Goal: Task Accomplishment & Management: Manage account settings

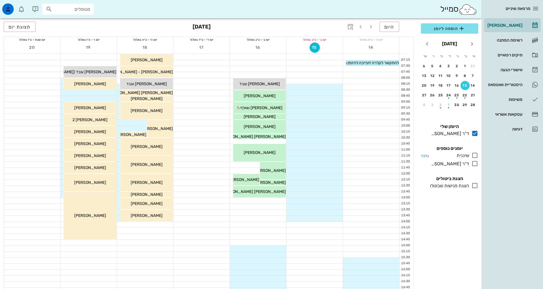
click at [474, 156] on icon at bounding box center [475, 155] width 7 height 7
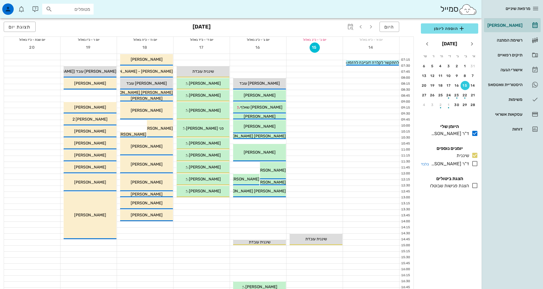
click at [475, 163] on icon at bounding box center [475, 163] width 7 height 7
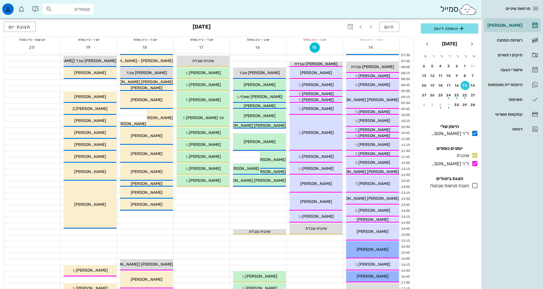
scroll to position [171, 0]
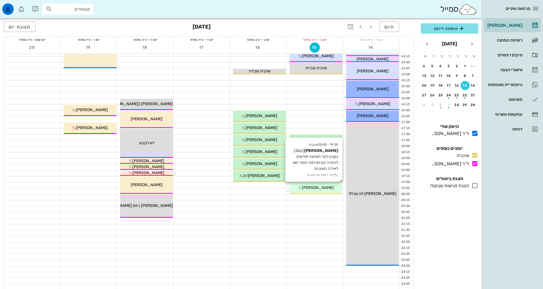
click at [318, 187] on span "[PERSON_NAME]" at bounding box center [318, 188] width 32 height 5
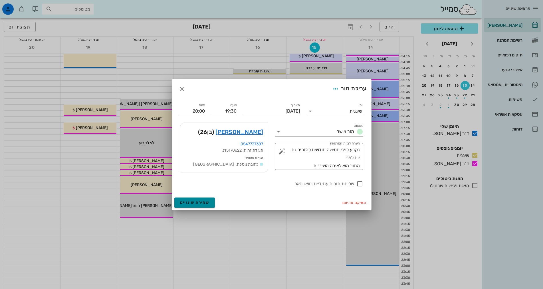
click at [196, 202] on span "שמירת שינויים" at bounding box center [194, 202] width 29 height 5
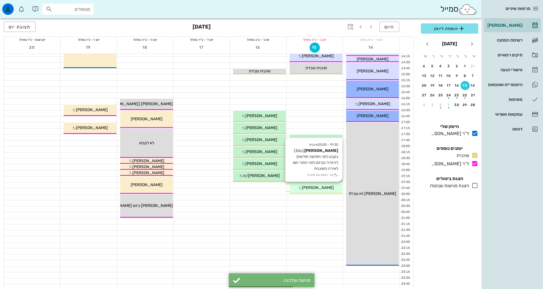
click at [325, 189] on span "[PERSON_NAME]" at bounding box center [318, 188] width 32 height 5
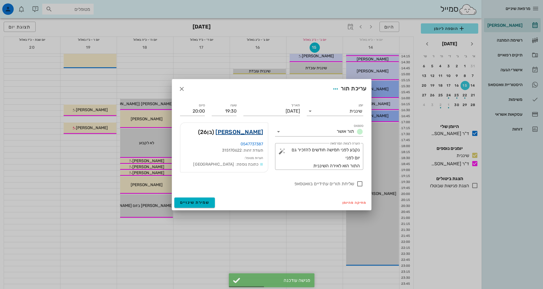
click at [253, 130] on link "[PERSON_NAME]" at bounding box center [240, 132] width 48 height 9
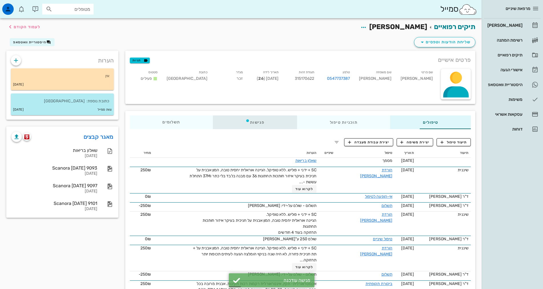
click at [231, 123] on div "פגישות" at bounding box center [255, 123] width 84 height 14
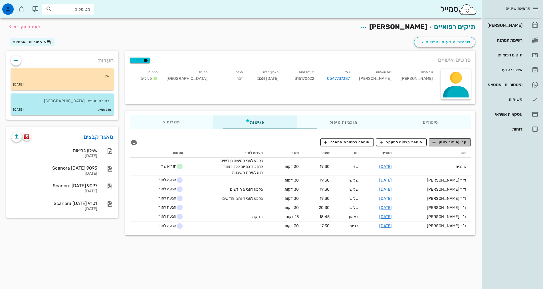
click at [450, 143] on span "קביעת תור ביומן" at bounding box center [450, 142] width 34 height 5
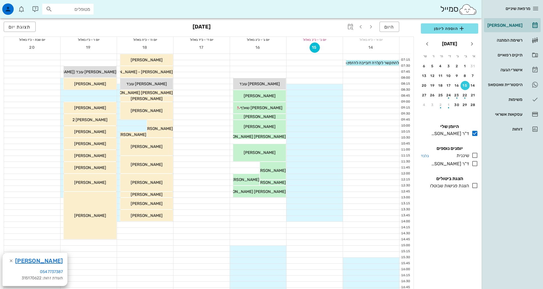
click at [477, 154] on icon at bounding box center [475, 155] width 7 height 7
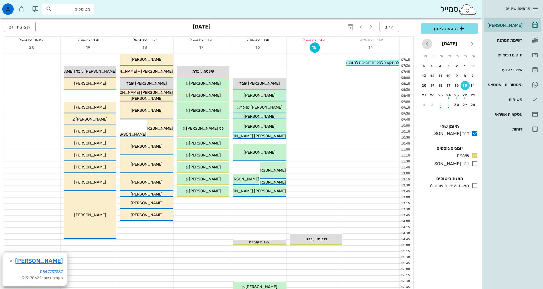
click at [428, 41] on icon "חודש הבא" at bounding box center [427, 44] width 7 height 7
click at [448, 93] on button "21" at bounding box center [448, 95] width 9 height 9
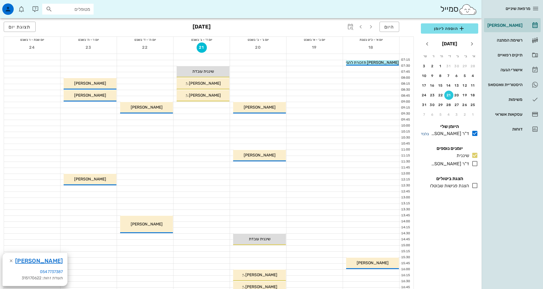
scroll to position [143, 0]
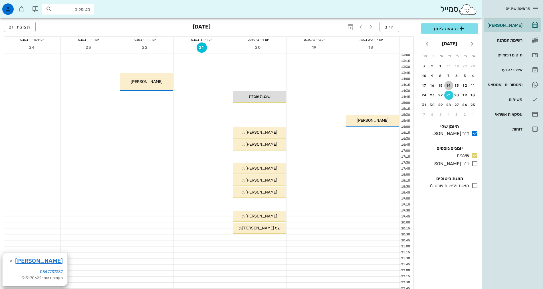
click at [449, 86] on div "14" at bounding box center [448, 86] width 9 height 4
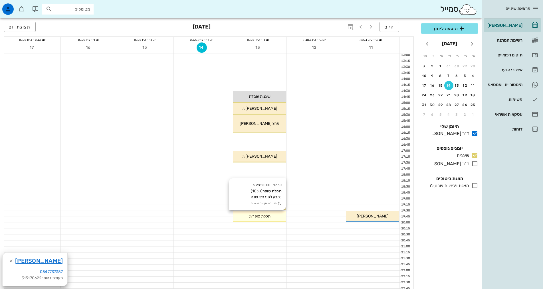
click at [267, 215] on span "תכלת סופר" at bounding box center [261, 216] width 18 height 5
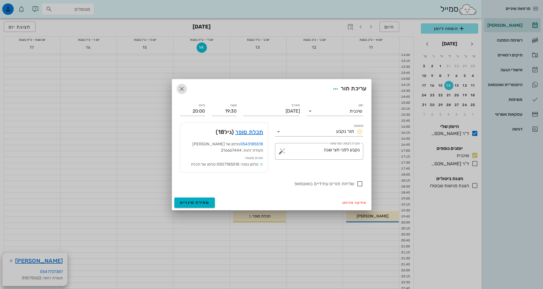
click at [184, 91] on icon "button" at bounding box center [181, 89] width 7 height 7
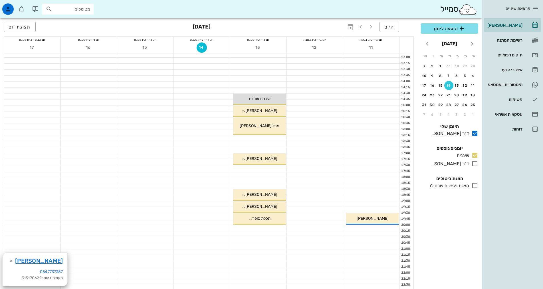
scroll to position [171, 0]
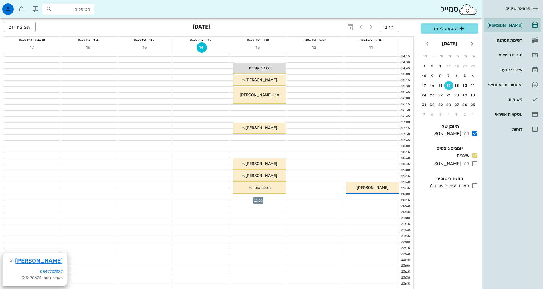
click at [279, 200] on div at bounding box center [258, 198] width 56 height 6
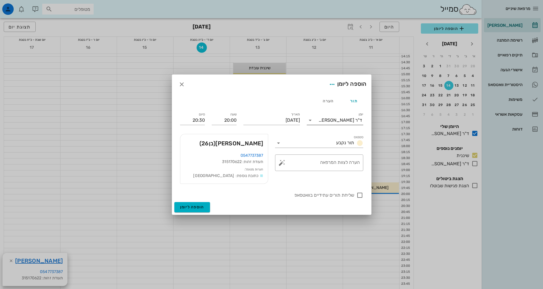
click at [339, 121] on div "ד"ר [PERSON_NAME]" at bounding box center [341, 120] width 44 height 5
click at [352, 139] on div "שיננית" at bounding box center [334, 138] width 47 height 5
click at [346, 163] on div "הערה לצוות המרפאה" at bounding box center [321, 163] width 77 height 17
type textarea "נקבע לפני 4 חודשים"
click at [360, 196] on div at bounding box center [360, 196] width 10 height 10
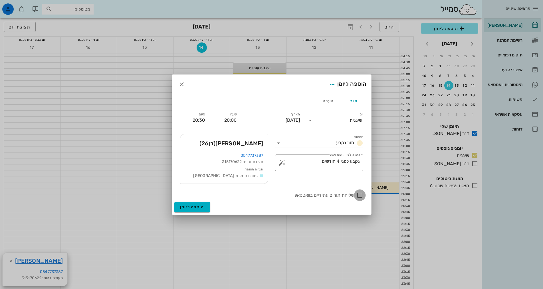
checkbox input "true"
click at [206, 206] on button "הוספה ליומן" at bounding box center [192, 207] width 36 height 10
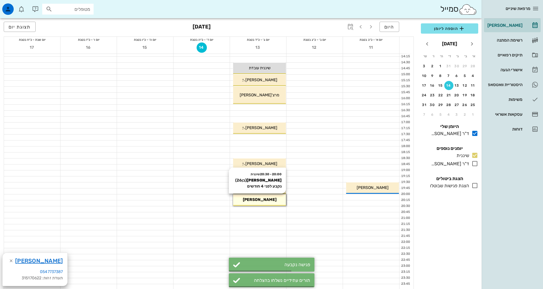
click at [264, 199] on span "[PERSON_NAME]" at bounding box center [260, 200] width 34 height 5
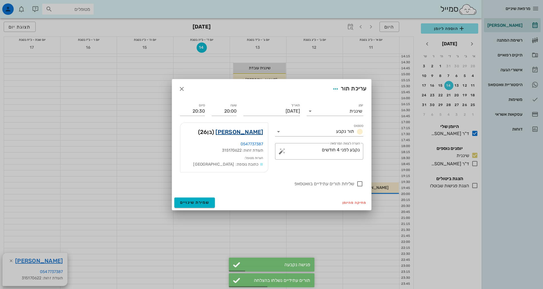
click at [241, 132] on link "[PERSON_NAME]" at bounding box center [240, 132] width 48 height 9
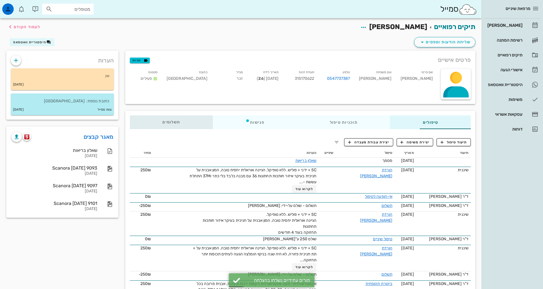
click at [162, 124] on span "תשלומים 0₪" at bounding box center [171, 122] width 18 height 4
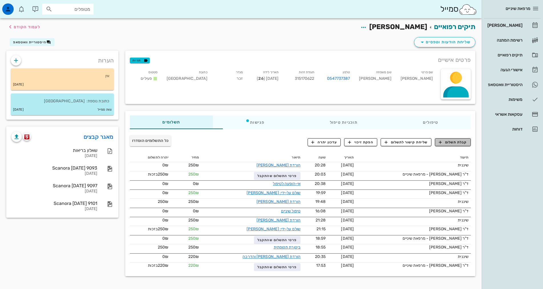
click at [465, 143] on span "קבלת תשלום" at bounding box center [453, 142] width 28 height 5
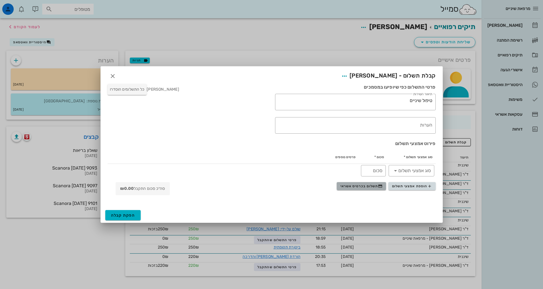
click at [369, 185] on span "תשלום בכרטיס אשראי" at bounding box center [362, 186] width 42 height 5
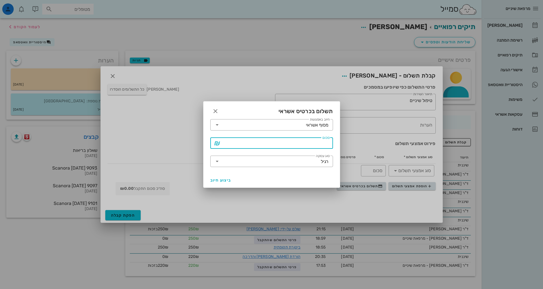
click at [325, 145] on input "סכום" at bounding box center [276, 143] width 108 height 9
type input "250"
click at [210, 180] on span "ביצוע חיוב" at bounding box center [220, 180] width 21 height 5
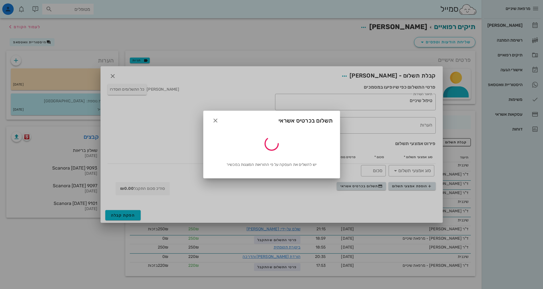
type input "250"
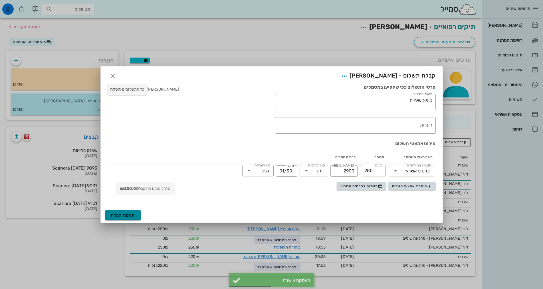
click at [123, 213] on button "הפקת קבלה" at bounding box center [123, 215] width 36 height 10
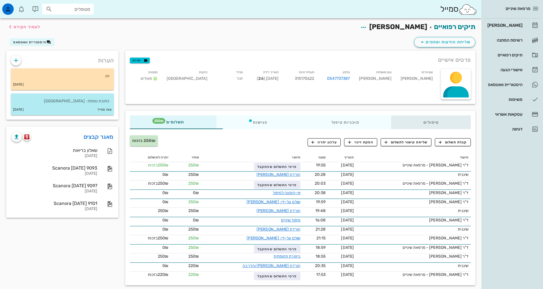
click at [426, 123] on div "טיפולים" at bounding box center [431, 123] width 80 height 14
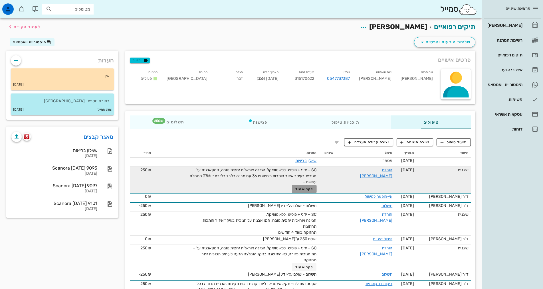
click at [296, 188] on span "לקרוא עוד" at bounding box center [304, 189] width 18 height 4
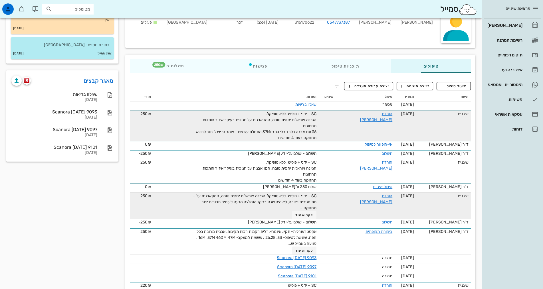
scroll to position [57, 0]
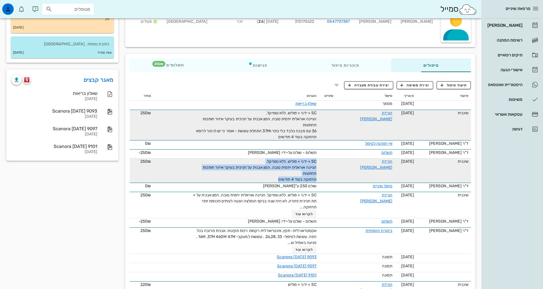
drag, startPoint x: 269, startPoint y: 179, endPoint x: 330, endPoint y: 162, distance: 62.6
click at [330, 162] on tr "שיננית [DATE] הורדת [PERSON_NAME] SC + ידני + פוליש. ללא טופיקל. הגיינה אוראלית…" at bounding box center [300, 171] width 341 height 24
click at [301, 168] on span "SC + ידני + פוליש. ללא טופיקל. הגיינה אוראלית יחסית טובה, המון אבנית על חניכית …" at bounding box center [260, 170] width 114 height 23
drag, startPoint x: 301, startPoint y: 168, endPoint x: 306, endPoint y: 172, distance: 6.8
click at [306, 172] on span "SC + ידני + פוליש. ללא טופיקל. הגיינה אוראלית יחסית טובה, המון אבנית על חניכית …" at bounding box center [260, 170] width 114 height 23
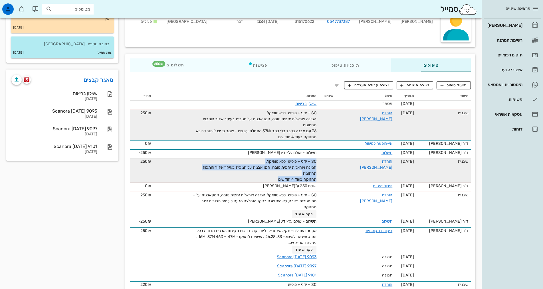
drag, startPoint x: 272, startPoint y: 178, endPoint x: 317, endPoint y: 165, distance: 46.7
click at [317, 165] on tr "שיננית [DATE] הורדת [PERSON_NAME] SC + ידני + פוליש. ללא טופיקל. הגיינה אוראלית…" at bounding box center [300, 171] width 341 height 24
click at [304, 166] on span "SC + ידני + פוליש. ללא טופיקל. הגיינה אוראלית יחסית טובה, המון אבנית על חניכית …" at bounding box center [260, 170] width 114 height 23
drag, startPoint x: 304, startPoint y: 166, endPoint x: 305, endPoint y: 174, distance: 7.5
click at [305, 175] on span "SC + ידני + פוליש. ללא טופיקל. הגיינה אוראלית יחסית טובה, המון אבנית על חניכית …" at bounding box center [260, 170] width 114 height 23
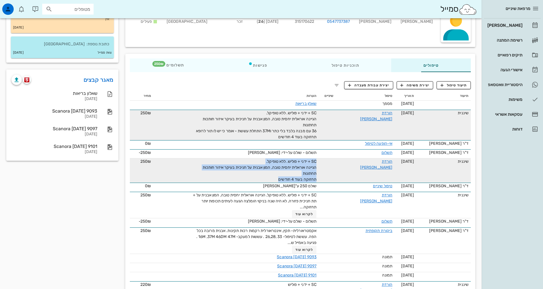
drag, startPoint x: 271, startPoint y: 179, endPoint x: 320, endPoint y: 171, distance: 49.8
click at [320, 171] on tr "שיננית [DATE] הורדת [PERSON_NAME] SC + ידני + פוליש. ללא טופיקל. הגיינה אוראלית…" at bounding box center [300, 171] width 341 height 24
copy span "SC + ידני + פוליש. ללא טופיקל. הגיינה אוראלית יחסית טובה, המון אבנית על חניכית …"
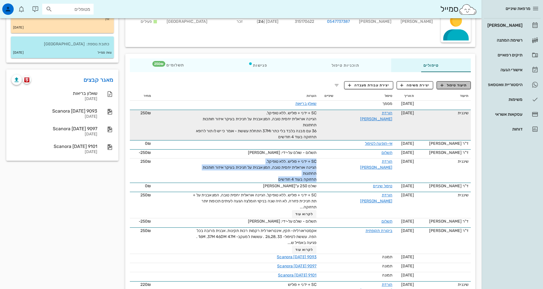
click at [450, 86] on span "תיעוד טיפול" at bounding box center [454, 85] width 27 height 5
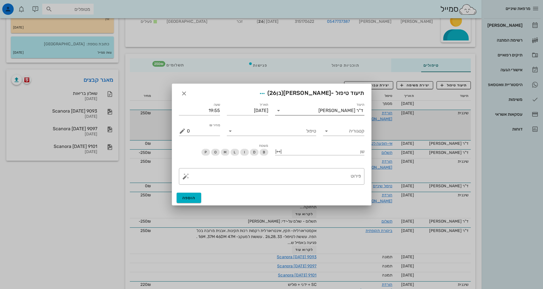
click at [340, 108] on div "ד"ר [PERSON_NAME]" at bounding box center [341, 110] width 45 height 5
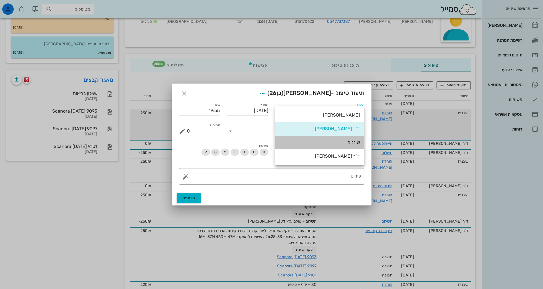
click at [351, 142] on div "שיננית" at bounding box center [320, 142] width 80 height 5
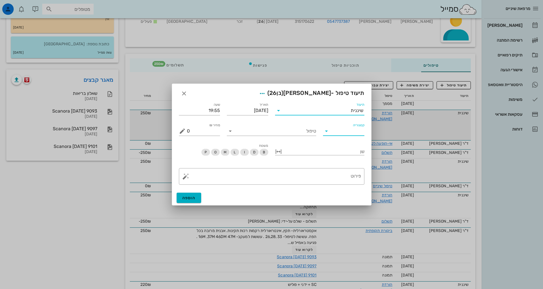
click at [353, 132] on input "קטגוריה" at bounding box center [348, 131] width 32 height 9
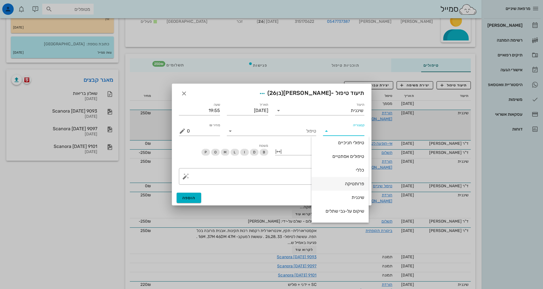
scroll to position [55, 0]
click at [348, 186] on div "שיננית" at bounding box center [340, 186] width 48 height 5
type input "שיננית"
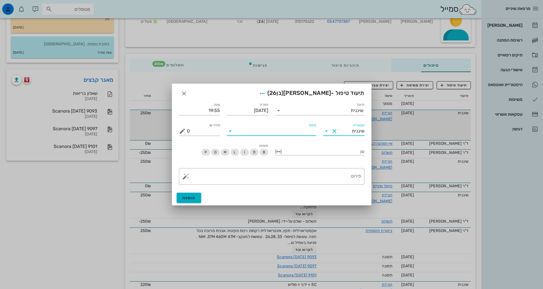
click at [308, 134] on input "טיפול" at bounding box center [275, 131] width 81 height 9
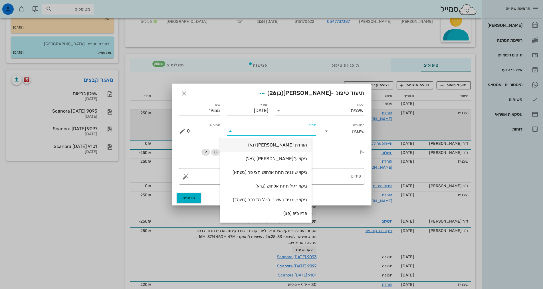
click at [307, 146] on div "הורדת [PERSON_NAME] (נא)" at bounding box center [266, 144] width 82 height 5
type input "250"
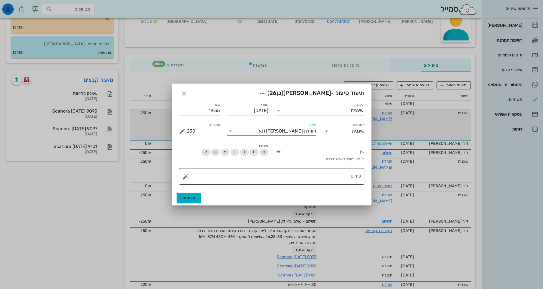
click at [317, 176] on textarea "פירוט" at bounding box center [274, 178] width 174 height 14
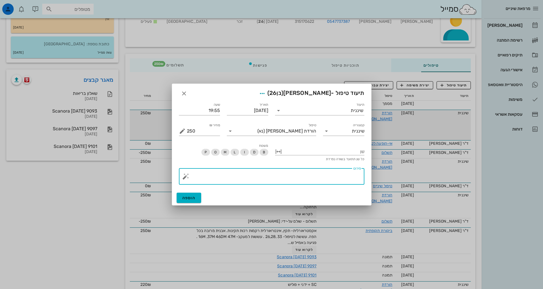
paste textarea "SC + ידני + פוליש. ללא טופיקל. הגיינה אוראלית יחסית טובה, המון אבנית על חניכית …"
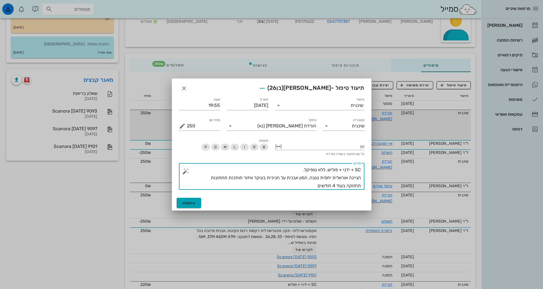
type textarea "SC + ידני + פוליש. ללא טופיקל. הגיינה אוראלית יחסית טובה, המון אבנית על חניכית …"
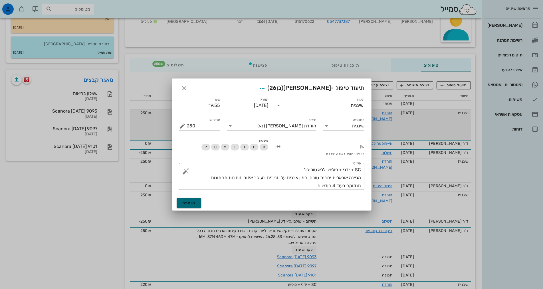
click at [197, 204] on button "הוספה" at bounding box center [189, 203] width 25 height 10
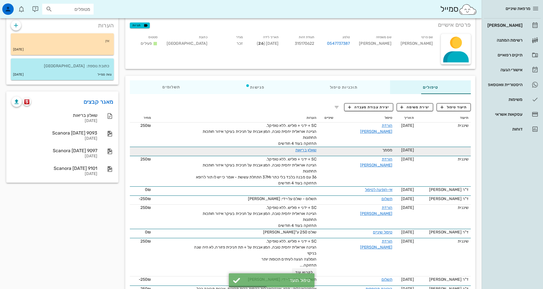
scroll to position [29, 0]
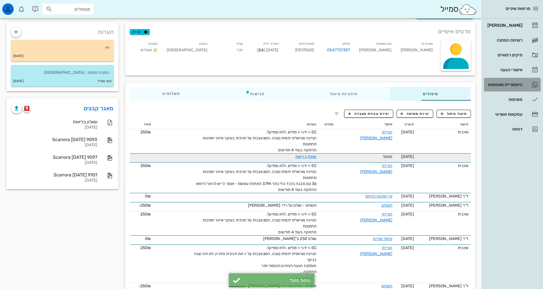
click at [519, 88] on div "היסטוריית וואטסאפ" at bounding box center [504, 84] width 36 height 9
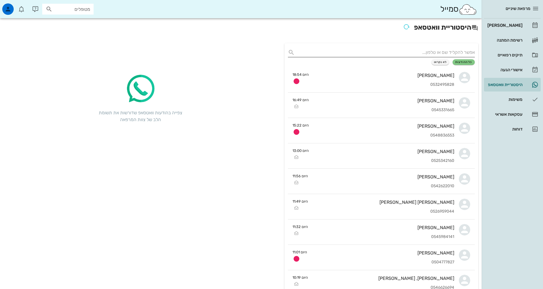
click at [441, 49] on input "text" at bounding box center [386, 52] width 178 height 9
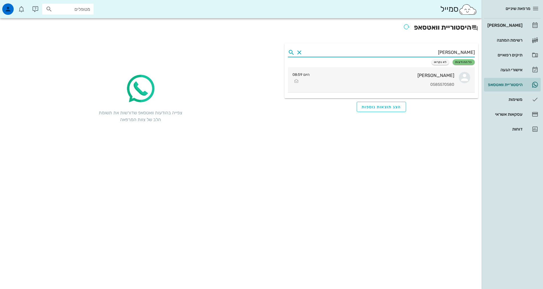
type input "[PERSON_NAME]"
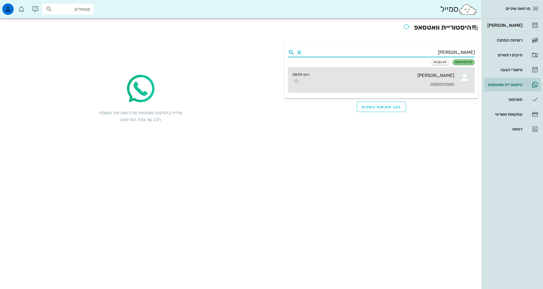
click at [437, 78] on div "[PERSON_NAME] 0585570580" at bounding box center [384, 79] width 140 height 25
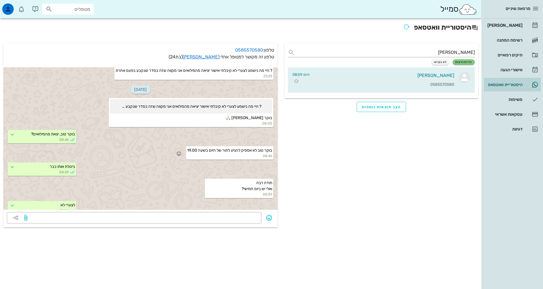
scroll to position [284, 0]
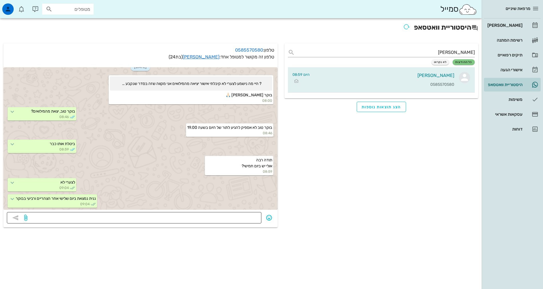
click at [189, 219] on textarea at bounding box center [143, 218] width 229 height 9
click at [516, 88] on div "היסטוריית וואטסאפ" at bounding box center [504, 84] width 36 height 9
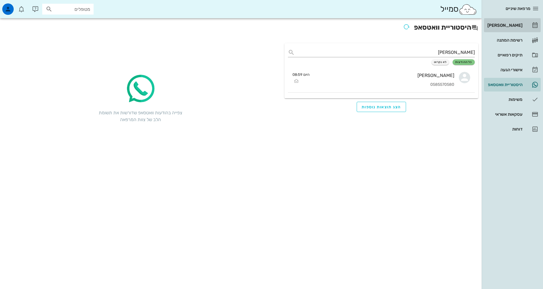
click at [517, 24] on div "[PERSON_NAME]" at bounding box center [504, 25] width 36 height 5
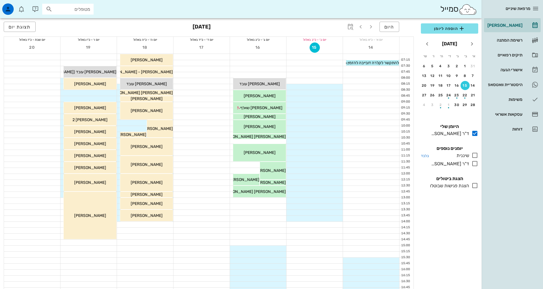
click at [474, 156] on icon at bounding box center [475, 155] width 7 height 7
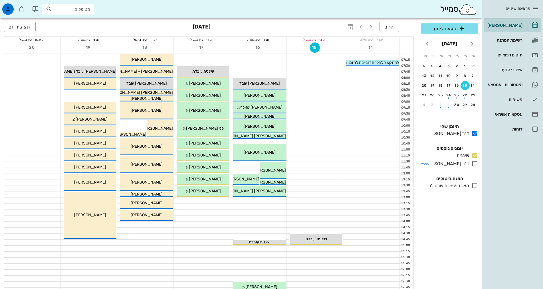
click at [475, 164] on icon at bounding box center [475, 163] width 7 height 7
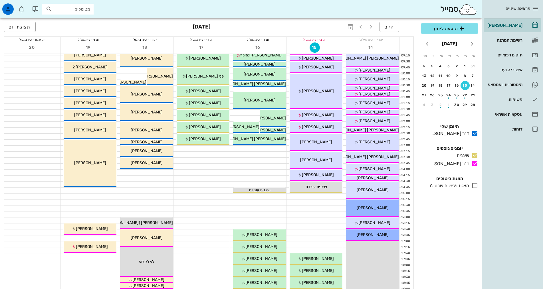
scroll to position [143, 0]
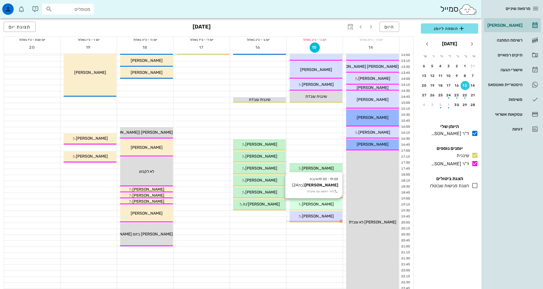
click at [327, 203] on div "[PERSON_NAME]" at bounding box center [316, 205] width 53 height 6
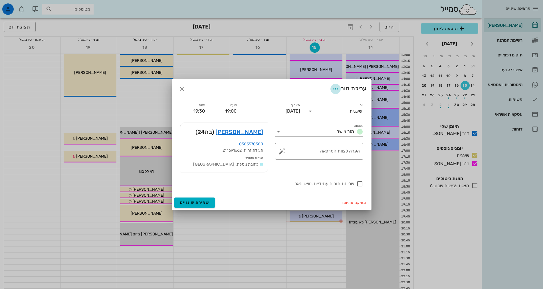
click at [334, 86] on icon "button" at bounding box center [335, 89] width 7 height 7
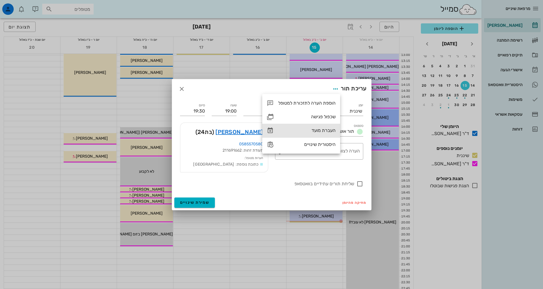
click at [329, 132] on div "העברת מועד" at bounding box center [306, 130] width 57 height 5
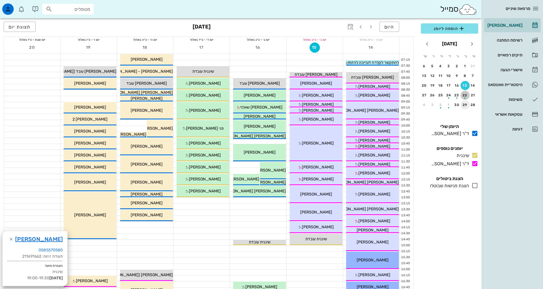
click at [463, 96] on div "button" at bounding box center [465, 96] width 9 height 3
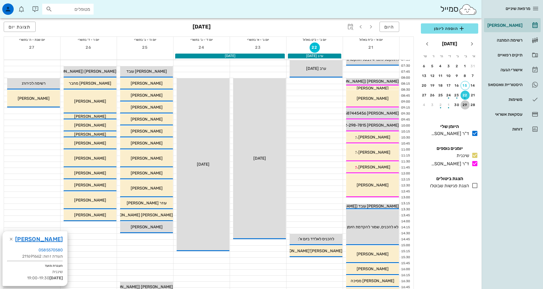
click at [465, 104] on div "29" at bounding box center [465, 105] width 9 height 4
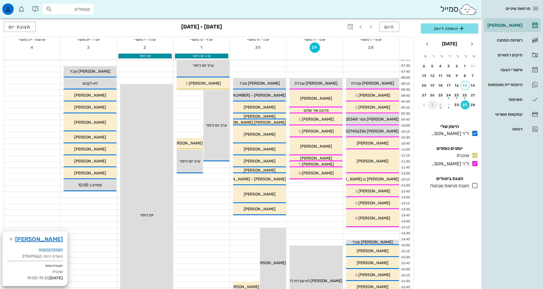
click at [435, 106] on div "3" at bounding box center [432, 105] width 9 height 4
click at [440, 79] on div "button" at bounding box center [440, 77] width 9 height 3
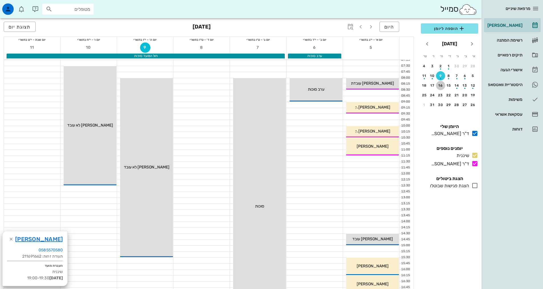
click at [439, 85] on div "16" at bounding box center [440, 86] width 9 height 4
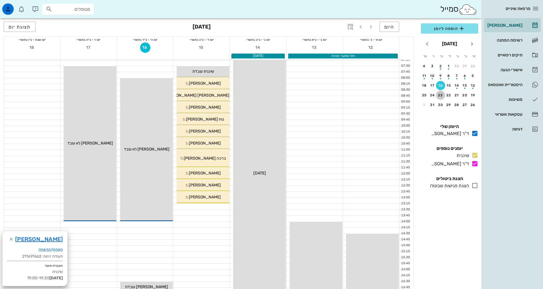
click at [440, 97] on div "23" at bounding box center [440, 95] width 9 height 4
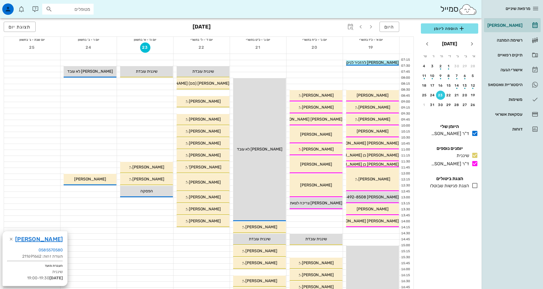
click at [167, 154] on div at bounding box center [145, 153] width 56 height 6
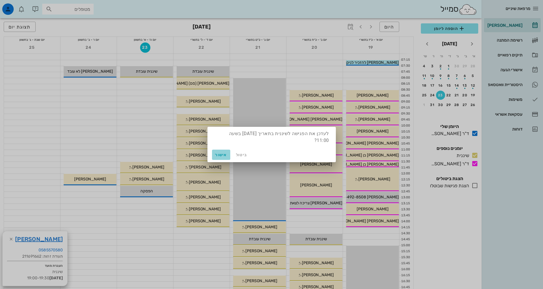
click at [226, 154] on span "אישור" at bounding box center [221, 155] width 14 height 5
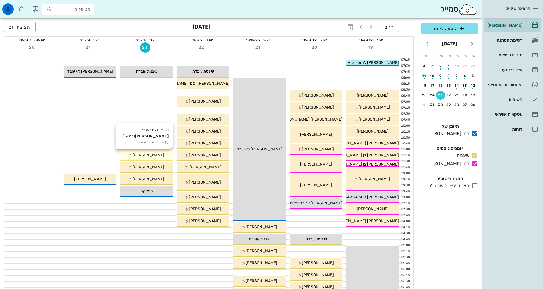
click at [152, 156] on span "[PERSON_NAME]" at bounding box center [148, 155] width 32 height 5
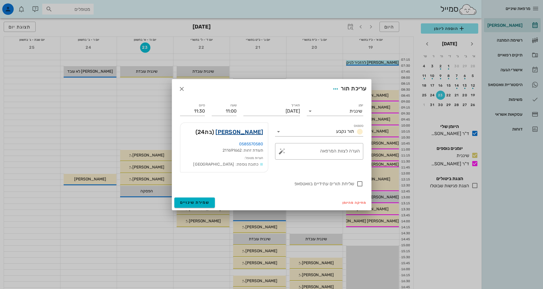
click at [252, 132] on link "[PERSON_NAME]" at bounding box center [240, 132] width 48 height 9
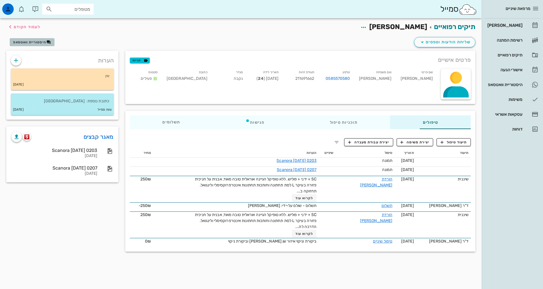
click at [50, 43] on icon "button" at bounding box center [49, 42] width 5 height 5
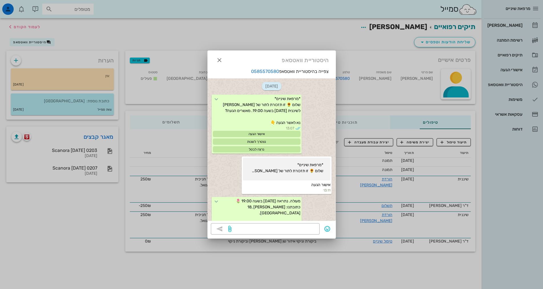
scroll to position [308, 0]
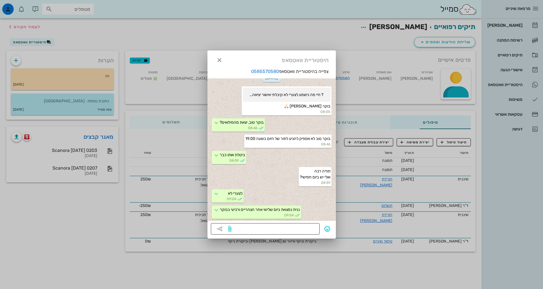
click at [260, 228] on textarea at bounding box center [275, 229] width 84 height 9
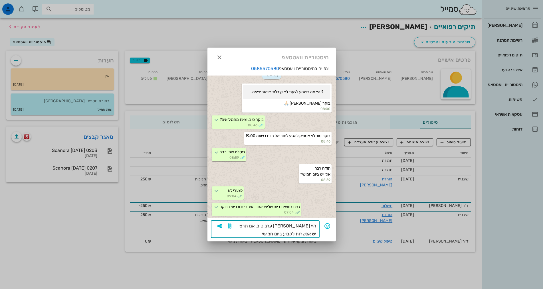
type textarea "היי [PERSON_NAME] ערב טוב, אם תרצי יש אפשרות לקבוע ביום חמישי"
drag, startPoint x: 281, startPoint y: 233, endPoint x: 319, endPoint y: 213, distance: 43.3
click at [319, 213] on div "צפייה בהיסטוריית וואטסאפ 0585570580 [DATE] *מרפאת שיניים* שלום 🌻 זו תזכורת לתור…" at bounding box center [272, 153] width 128 height 176
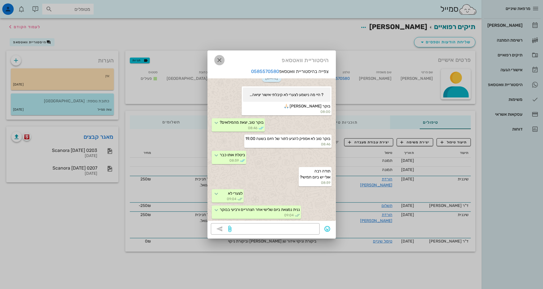
click at [219, 61] on icon "button" at bounding box center [219, 60] width 7 height 7
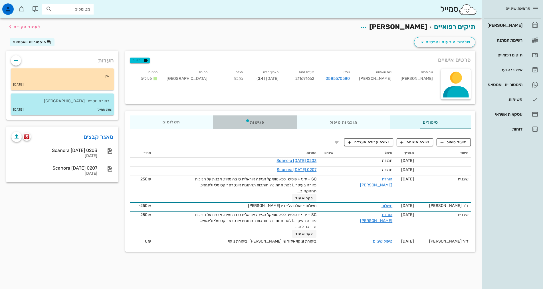
click at [229, 122] on div "פגישות" at bounding box center [255, 123] width 84 height 14
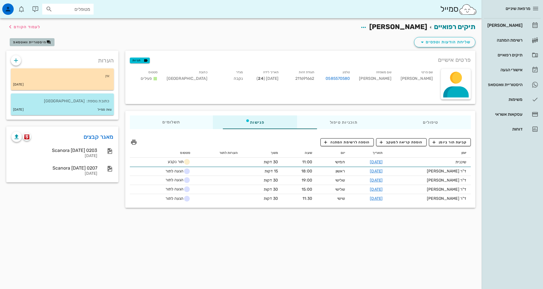
click at [34, 39] on button "היסטוריית וואטסאפ" at bounding box center [32, 42] width 45 height 8
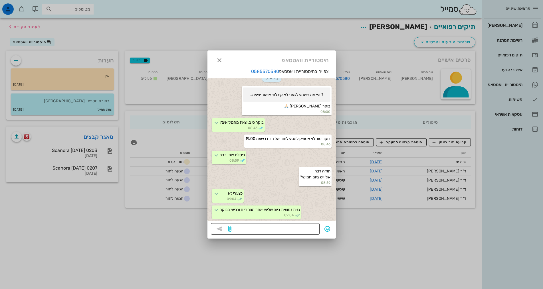
click at [261, 228] on textarea at bounding box center [275, 229] width 84 height 9
paste textarea "היי [PERSON_NAME] ערב טוב, אם תרצי יש אפשרות לקבוע ביום חמישי"
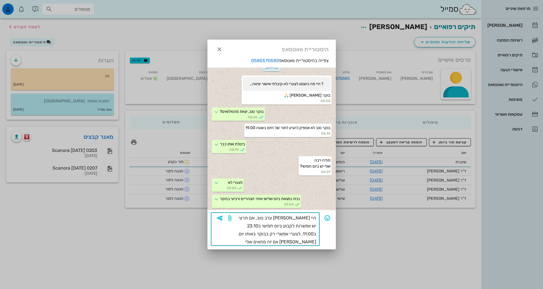
type textarea "היי [PERSON_NAME] ערב טוב, אם תרצי יש אפשרות לקבוע ביום חמישי ב23.10 ב11:00, לצ…"
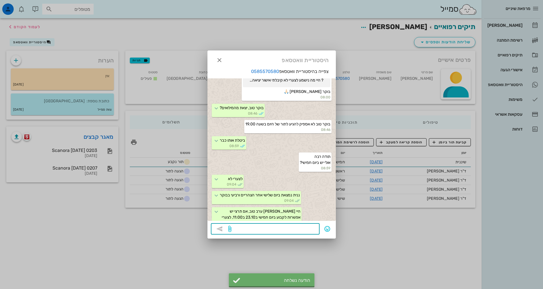
scroll to position [336, 0]
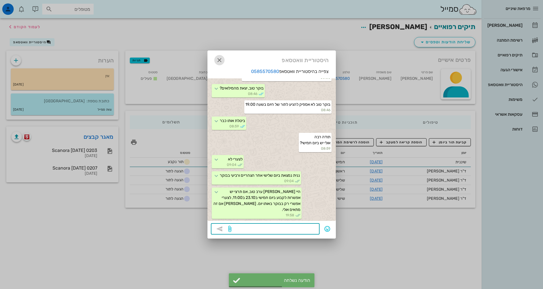
click at [220, 61] on icon "button" at bounding box center [219, 60] width 7 height 7
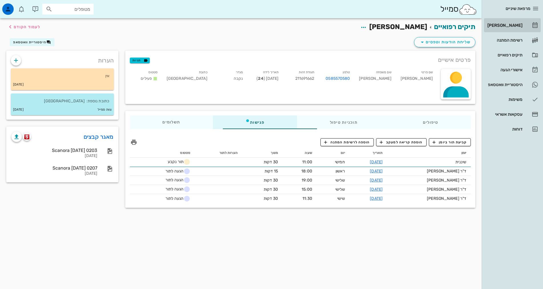
click at [523, 28] on link "[PERSON_NAME]" at bounding box center [512, 26] width 57 height 14
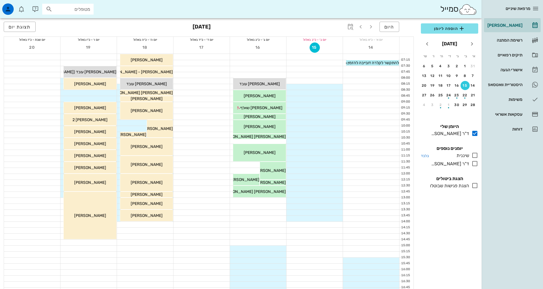
click at [474, 156] on icon at bounding box center [475, 155] width 7 height 7
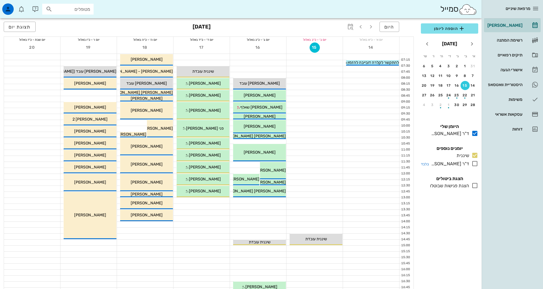
click at [475, 166] on icon at bounding box center [475, 163] width 7 height 7
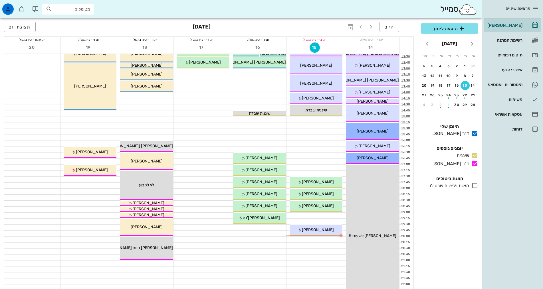
scroll to position [172, 0]
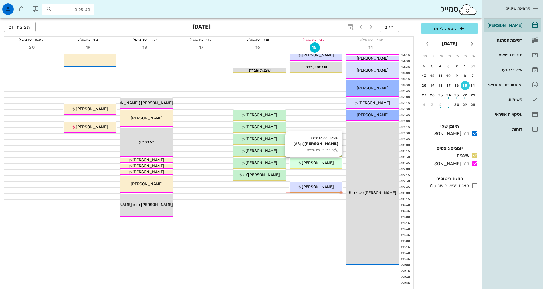
click at [323, 165] on span "[PERSON_NAME]" at bounding box center [318, 163] width 32 height 5
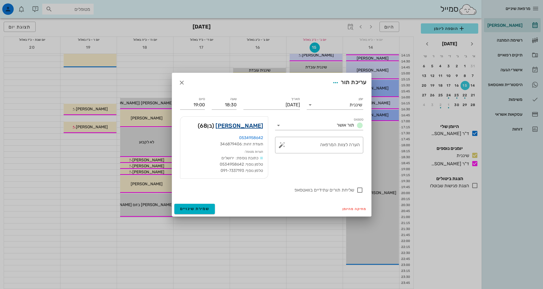
click at [236, 128] on link "[PERSON_NAME]" at bounding box center [240, 125] width 48 height 9
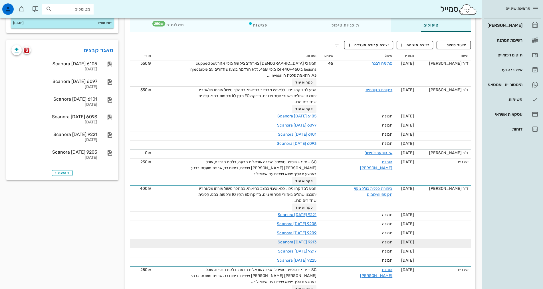
scroll to position [143, 0]
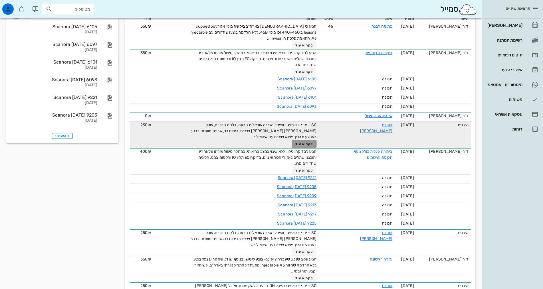
click at [295, 142] on span "לקרוא עוד" at bounding box center [304, 144] width 18 height 4
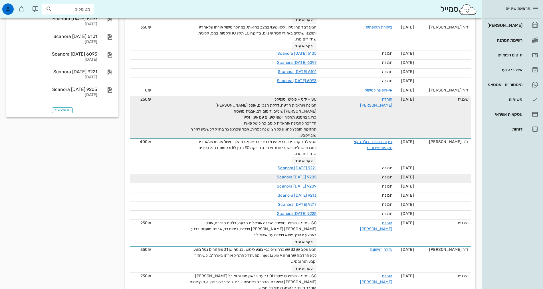
scroll to position [204, 0]
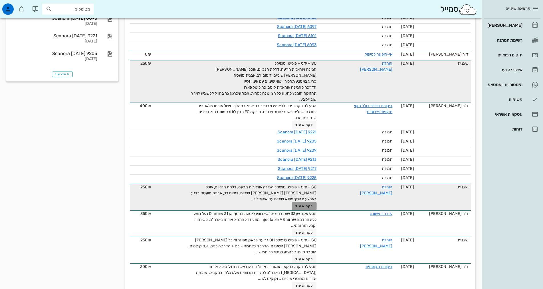
click at [295, 204] on span "לקרוא עוד" at bounding box center [304, 206] width 18 height 4
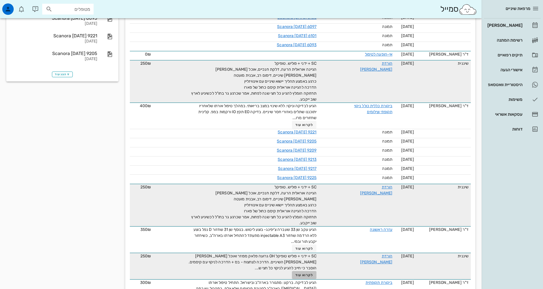
click at [295, 273] on span "לקרוא עוד" at bounding box center [304, 275] width 18 height 4
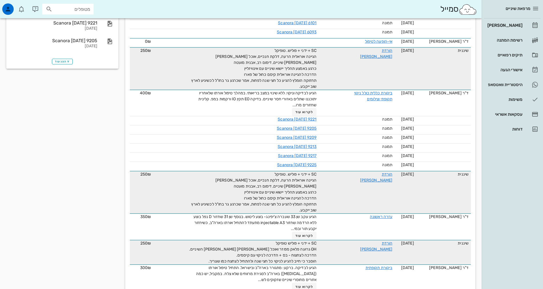
scroll to position [224, 0]
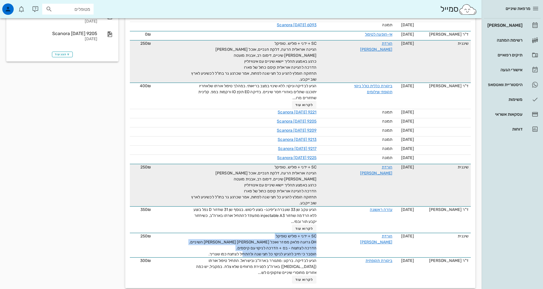
drag, startPoint x: 183, startPoint y: 245, endPoint x: 321, endPoint y: 232, distance: 138.2
click at [321, 233] on tr "שיננית [DATE] הורדת [PERSON_NAME] SC + ידני + פוליש טופיקל OH גרועה פלאק מפוזר …" at bounding box center [300, 245] width 341 height 25
click at [287, 238] on span "SC + ידני + פוליש טופיקל OH גרועה פלאק מפוזר ואוכל [PERSON_NAME] [PERSON_NAME] …" at bounding box center [252, 245] width 127 height 23
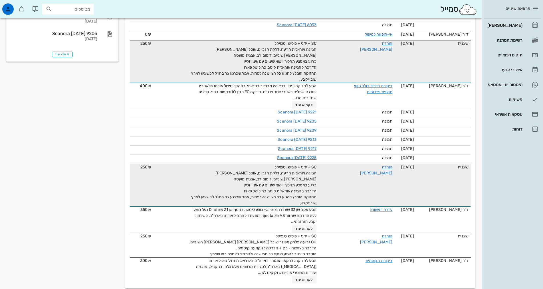
drag, startPoint x: 287, startPoint y: 238, endPoint x: 289, endPoint y: 232, distance: 6.0
click at [288, 234] on span "SC + ידני + פוליש טופיקל OH גרועה פלאק מפוזר ואוכל [PERSON_NAME] [PERSON_NAME] …" at bounding box center [252, 245] width 127 height 23
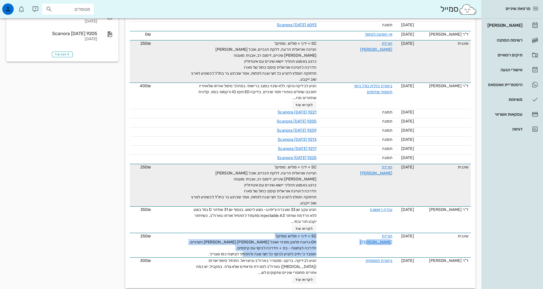
drag, startPoint x: 186, startPoint y: 246, endPoint x: 341, endPoint y: 232, distance: 155.6
click at [341, 233] on tr "שיננית [DATE] הורדת [PERSON_NAME] SC + ידני + פוליש טופיקל OH גרועה פלאק מפוזר …" at bounding box center [300, 245] width 341 height 25
copy tr "הורדת [PERSON_NAME] SC + ידני + פוליש טופיקל OH גרועה פלאק מפוזר ואוכל [PERSON_…"
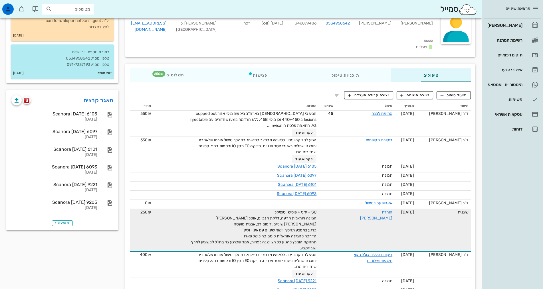
scroll to position [53, 0]
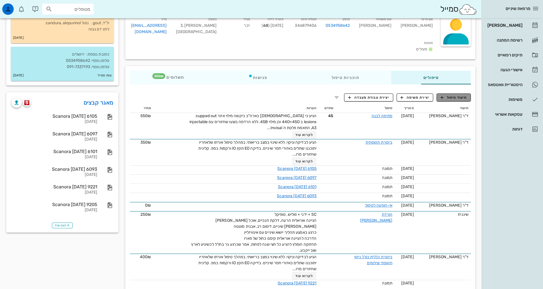
click at [445, 95] on span "תיעוד טיפול" at bounding box center [454, 97] width 27 height 5
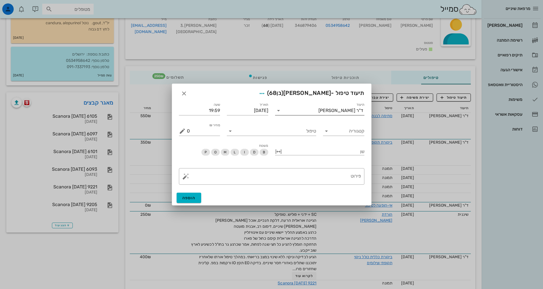
click at [355, 110] on div "ד"ר [PERSON_NAME]" at bounding box center [341, 110] width 45 height 5
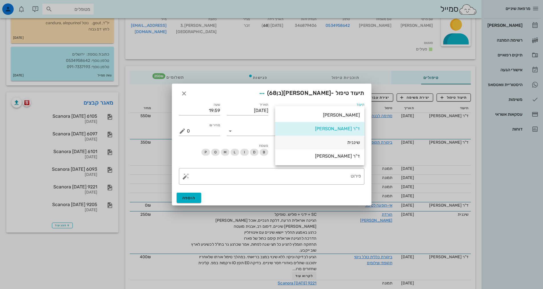
click at [353, 142] on div "שיננית" at bounding box center [320, 142] width 80 height 5
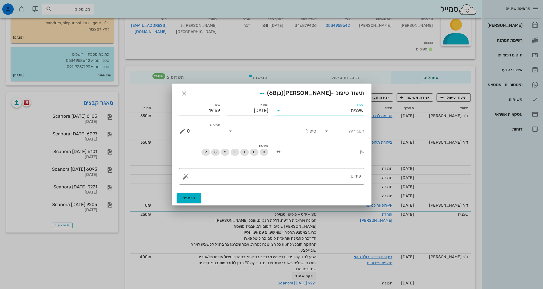
click at [343, 134] on input "קטגוריה" at bounding box center [348, 131] width 32 height 9
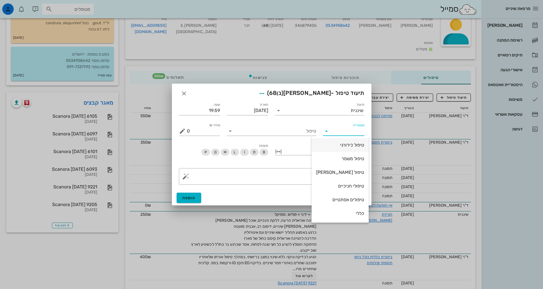
scroll to position [55, 0]
click at [358, 187] on div "שיננית" at bounding box center [340, 186] width 48 height 5
type input "שיננית"
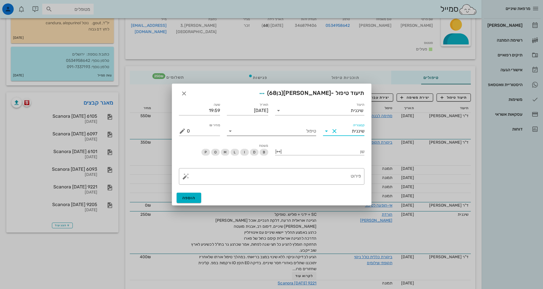
click at [297, 134] on input "טיפול" at bounding box center [275, 131] width 81 height 9
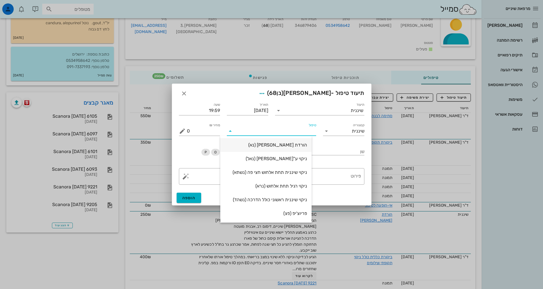
click at [302, 145] on div "הורדת [PERSON_NAME] (נא)" at bounding box center [266, 144] width 82 height 5
type input "250"
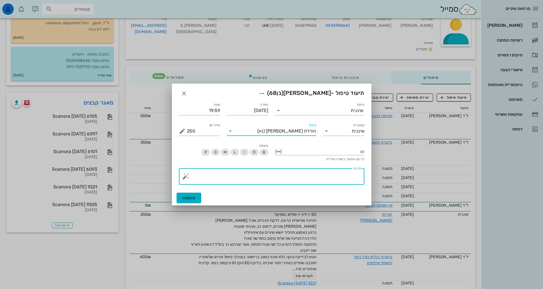
click at [324, 179] on textarea "פירוט" at bounding box center [274, 178] width 174 height 14
paste textarea "SC + ידני + פוליש טופיקל OH גרועה פלאק מפוזר ואוכל [PERSON_NAME] [PERSON_NAME] …"
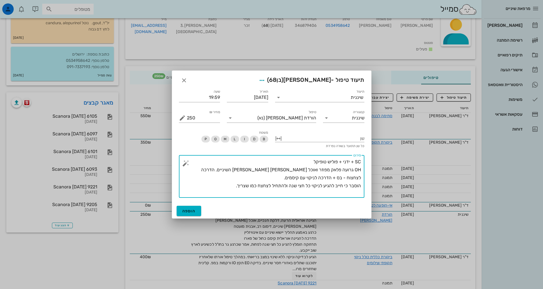
click at [357, 162] on textarea "SC + ידני + פוליש טופיקל OH גרועה פלאק מפוזר ואוכל [PERSON_NAME] [PERSON_NAME] …" at bounding box center [274, 178] width 174 height 40
click at [360, 170] on textarea "SC + ידני + פוליש טופיקל OH גרועה פלאק מפוזר ואוכל [PERSON_NAME] [PERSON_NAME] …" at bounding box center [274, 178] width 174 height 40
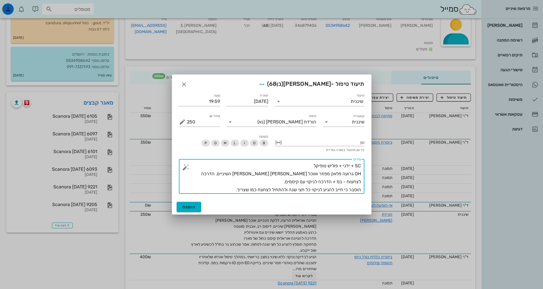
drag, startPoint x: 353, startPoint y: 174, endPoint x: 170, endPoint y: 179, distance: 183.6
click at [170, 179] on div "מרפאת שיניים יומן מרפאה רשימת המתנה תיקים רפואיים אישורי הגעה 3 היסטוריית וואטס…" at bounding box center [271, 208] width 543 height 522
drag, startPoint x: 229, startPoint y: 196, endPoint x: 237, endPoint y: 190, distance: 10.0
click at [237, 190] on div "​ פירוט SC + ידני + פוליש טופיקל OH בינונית מינוס אולם ישנו שיפור קט - לא מספק.…" at bounding box center [272, 177] width 192 height 42
drag, startPoint x: 230, startPoint y: 190, endPoint x: 408, endPoint y: 191, distance: 177.8
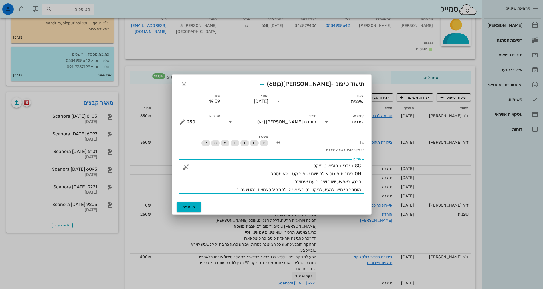
click at [408, 191] on div "מרפאת שיניים יומן מרפאה רשימת המתנה תיקים רפואיים אישורי הגעה 3 היסטוריית וואטס…" at bounding box center [271, 208] width 543 height 522
type textarea "SC + ידני + פוליש טופיקל OH בינונית מינוס אולם ישנו שיפור קט - לא מספק. כרגע בא…"
click at [188, 207] on span "הוספה" at bounding box center [188, 207] width 13 height 5
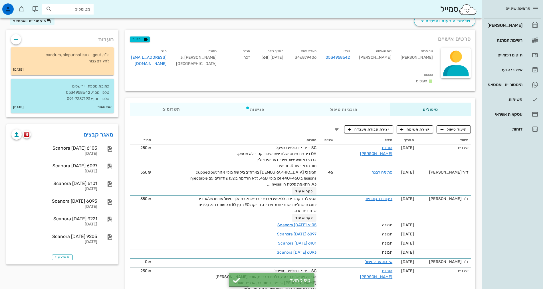
scroll to position [0, 0]
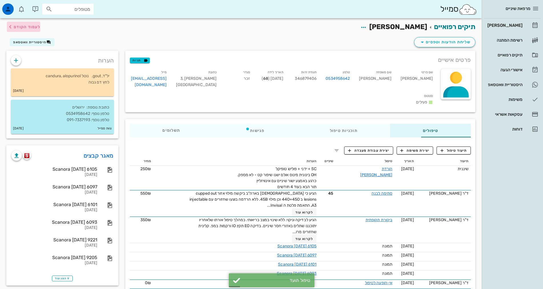
click at [28, 27] on span "לעמוד הקודם" at bounding box center [27, 27] width 27 height 5
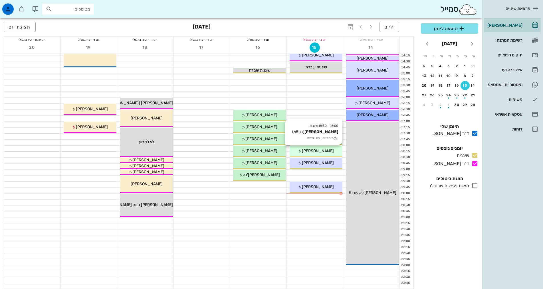
click at [324, 154] on div "18:00 - 18:30 שיננית [PERSON_NAME] (בת 65 ) תור ראשון עם שיננית [PERSON_NAME]" at bounding box center [316, 151] width 53 height 11
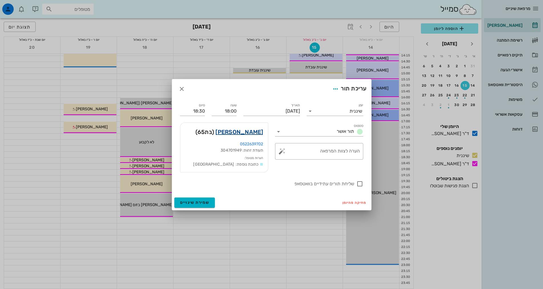
click at [256, 134] on link "[PERSON_NAME]" at bounding box center [240, 132] width 48 height 9
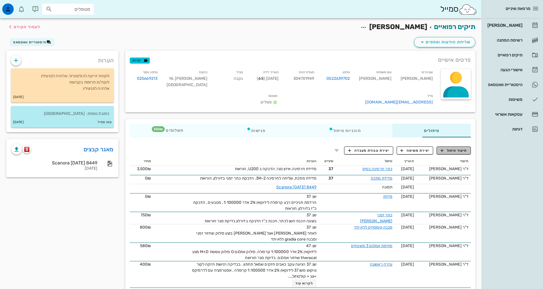
click at [461, 148] on span "תיעוד טיפול" at bounding box center [454, 150] width 27 height 5
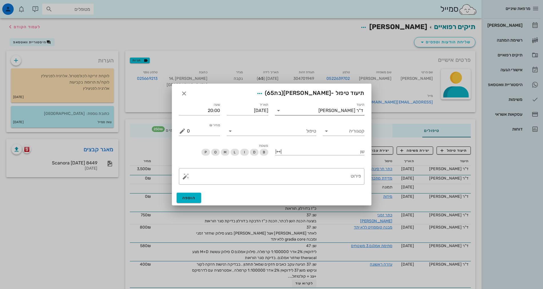
click at [345, 110] on div "ד"ר [PERSON_NAME]" at bounding box center [341, 110] width 45 height 5
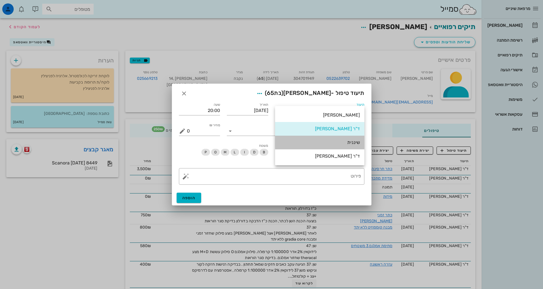
click at [361, 141] on div "שיננית" at bounding box center [319, 143] width 89 height 14
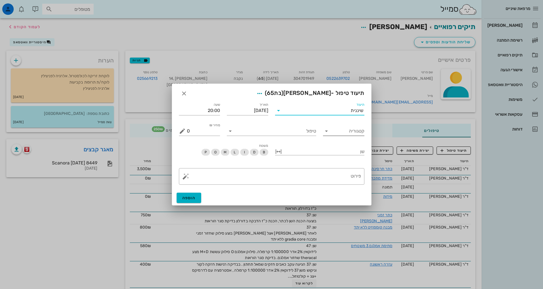
click at [339, 132] on input "קטגוריה" at bounding box center [348, 131] width 32 height 9
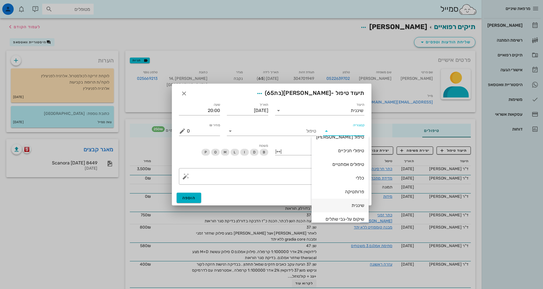
scroll to position [55, 0]
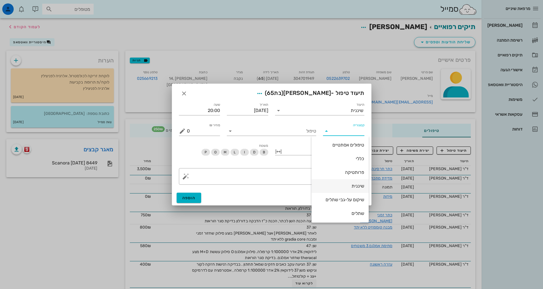
click at [357, 184] on div "שיננית" at bounding box center [340, 186] width 48 height 5
type input "שיננית"
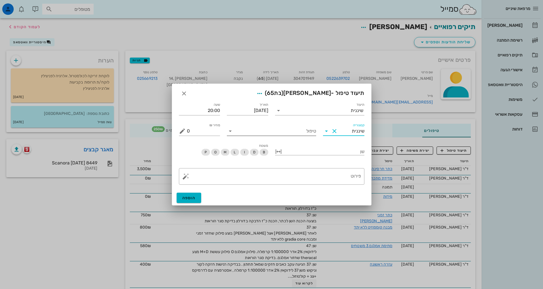
click at [304, 132] on input "טיפול" at bounding box center [275, 131] width 81 height 9
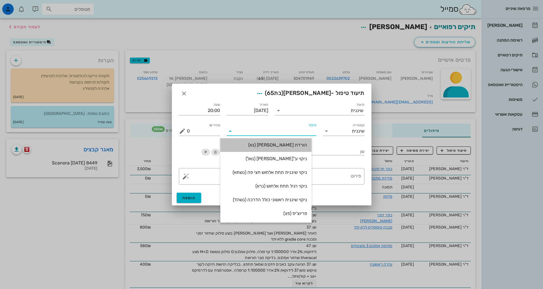
click at [312, 147] on div "הורדת [PERSON_NAME] (נא)" at bounding box center [265, 145] width 91 height 14
type input "250"
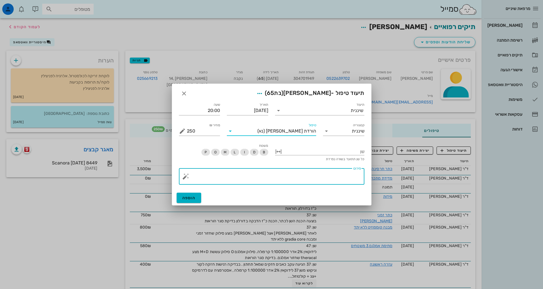
click at [328, 179] on textarea "פירוט" at bounding box center [274, 178] width 174 height 14
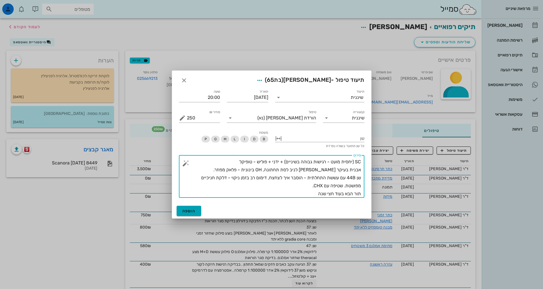
type textarea "SC (יחסית מועט - רגישות גבוהה בשיניים) + ידני + פוליש - טופיקל אבנית בעיקר [PER…"
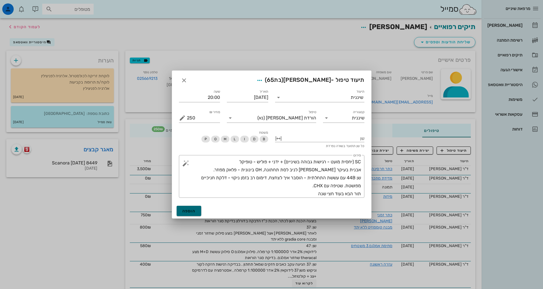
click at [188, 212] on span "הוספה" at bounding box center [188, 211] width 13 height 5
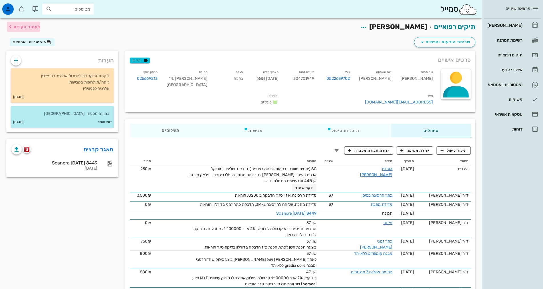
click at [19, 27] on span "לעמוד הקודם" at bounding box center [27, 27] width 27 height 5
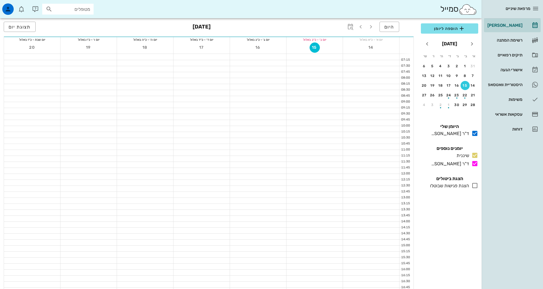
scroll to position [172, 0]
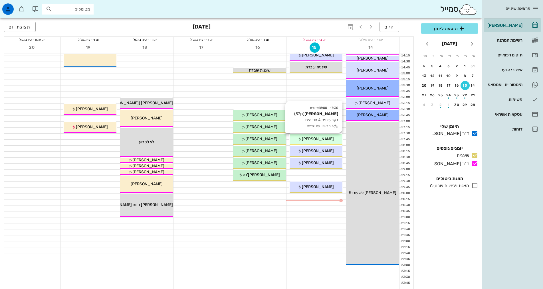
click at [325, 140] on span "[PERSON_NAME]" at bounding box center [318, 139] width 32 height 5
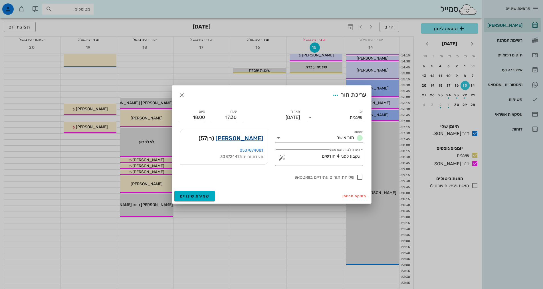
click at [231, 138] on link "[PERSON_NAME]" at bounding box center [240, 138] width 48 height 9
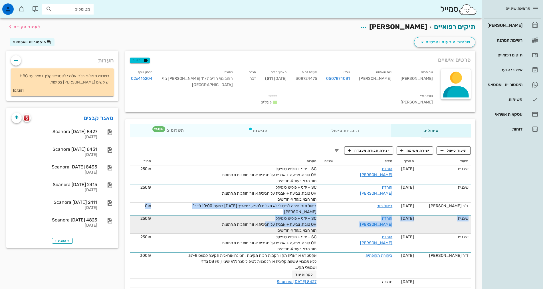
drag, startPoint x: 245, startPoint y: 219, endPoint x: 237, endPoint y: 224, distance: 8.7
click at [301, 216] on tr "שיננית [DATE] הורדת [PERSON_NAME] SC + ידני + פוליש טופיקל OH טובה, צביעה + אבנ…" at bounding box center [300, 225] width 341 height 19
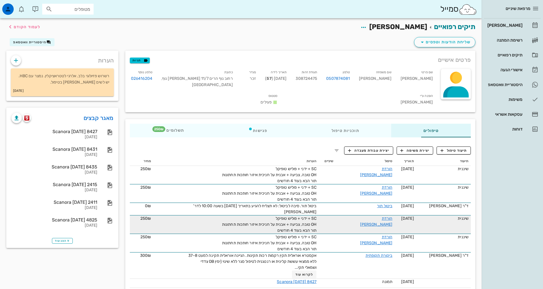
click at [249, 223] on div "SC + ידני + פוליש טופיקל OH טובה, צביעה + אבנית על חניכית איזור חותכות תחתונות …" at bounding box center [252, 225] width 128 height 18
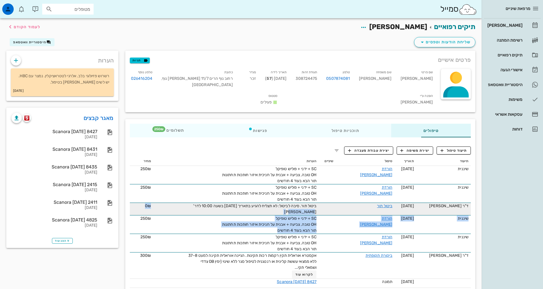
drag, startPoint x: 253, startPoint y: 223, endPoint x: 299, endPoint y: 206, distance: 48.6
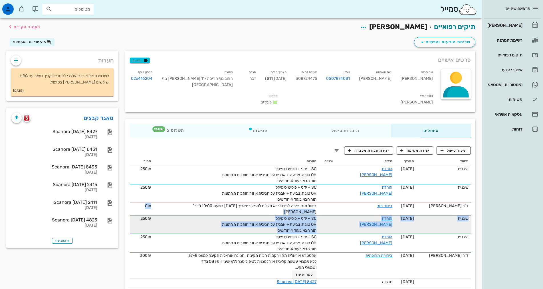
click at [288, 217] on span "SC + ידני + פוליש טופיקל OH טובה, צביעה + אבנית על חניכית איזור חותכות תחתונות …" at bounding box center [269, 224] width 94 height 17
drag, startPoint x: 253, startPoint y: 222, endPoint x: 309, endPoint y: 211, distance: 57.2
click at [309, 216] on tr "שיננית [DATE] הורדת [PERSON_NAME] SC + ידני + פוליש טופיקל OH טובה, צביעה + אבנ…" at bounding box center [300, 225] width 341 height 19
copy span "SC + ידני + פוליש טופיקל OH טובה, צביעה + אבנית על חניכית איזור חותכות תחתונות …"
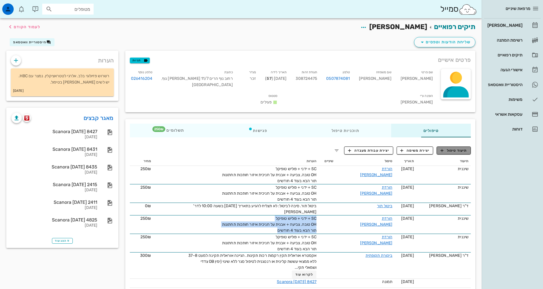
click at [452, 148] on span "תיעוד טיפול" at bounding box center [454, 150] width 27 height 5
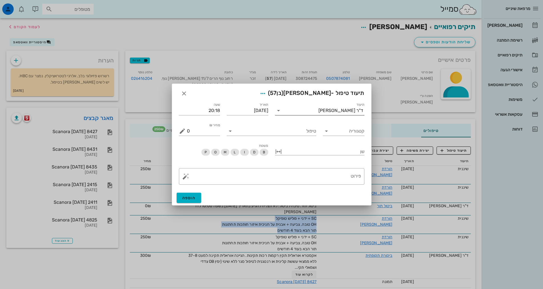
click at [338, 110] on div "ד"ר [PERSON_NAME]" at bounding box center [341, 110] width 45 height 5
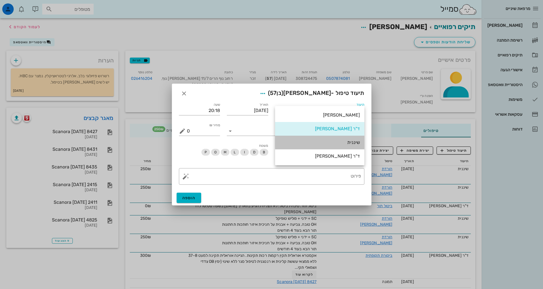
click at [353, 141] on div "שיננית" at bounding box center [320, 142] width 80 height 5
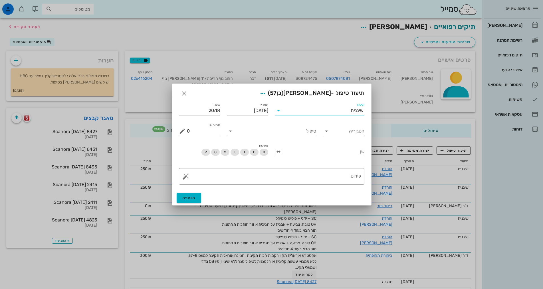
click at [354, 130] on input "קטגוריה" at bounding box center [348, 131] width 32 height 9
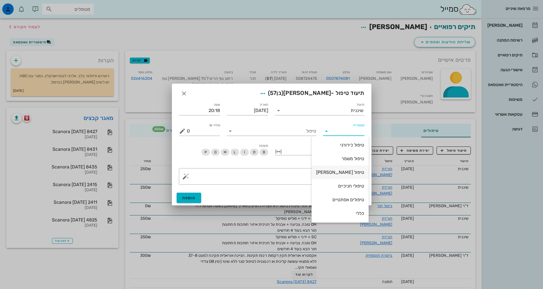
scroll to position [55, 0]
click at [355, 186] on div "שיננית" at bounding box center [340, 186] width 48 height 5
type input "שיננית"
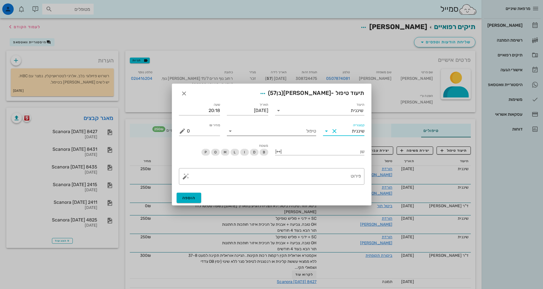
click at [309, 132] on input "טיפול" at bounding box center [275, 131] width 81 height 9
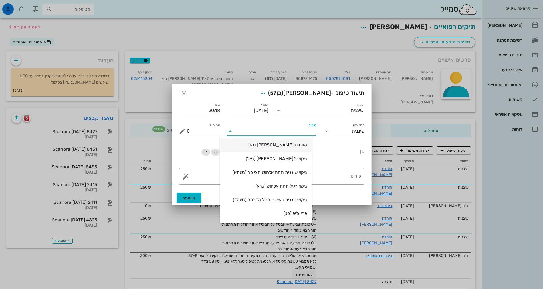
click at [306, 141] on div "הורדת [PERSON_NAME] (נא)" at bounding box center [266, 145] width 82 height 12
type input "250"
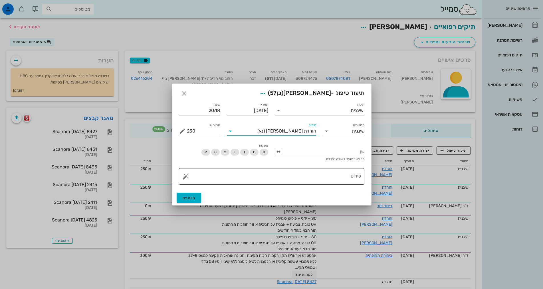
click at [345, 176] on textarea "פירוט" at bounding box center [274, 178] width 174 height 14
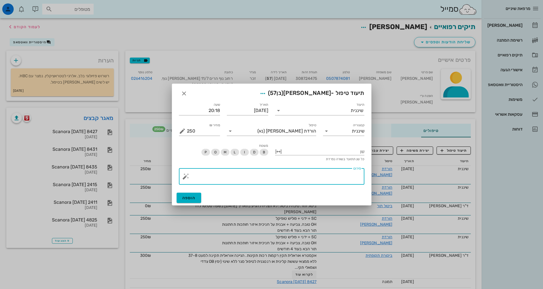
paste textarea "SC + ידני + פוליש טופיקל OH טובה, צביעה + אבנית על חניכית איזור חותכות תחתונות …"
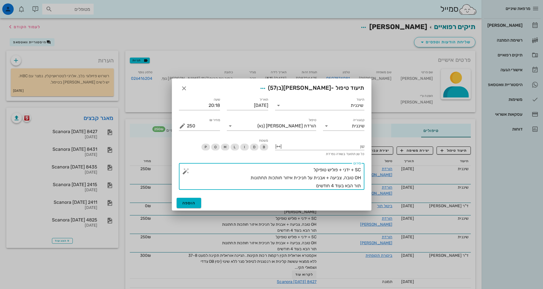
click at [253, 176] on textarea "SC + ידני + פוליש טופיקל OH טובה, צביעה + אבנית על חניכית איזור חותכות תחתונות …" at bounding box center [274, 178] width 174 height 24
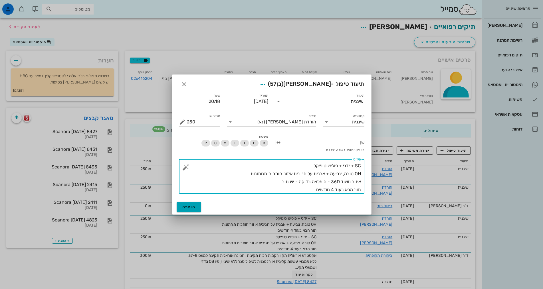
type textarea "SC + ידני + פוליש טופיקל OH טובה, צביעה + אבנית על חניכית איזור חותכות תחתונות …"
click at [185, 208] on span "הוספה" at bounding box center [188, 207] width 13 height 5
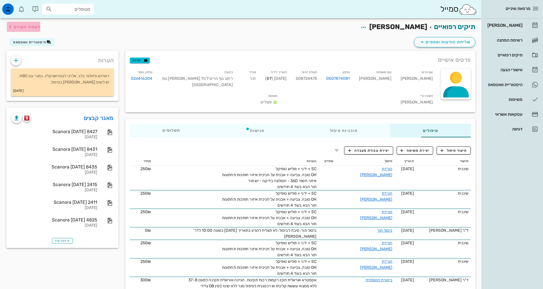
click at [39, 27] on span "לעמוד הקודם" at bounding box center [27, 27] width 27 height 5
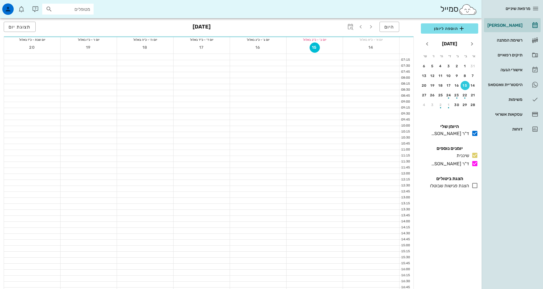
scroll to position [172, 0]
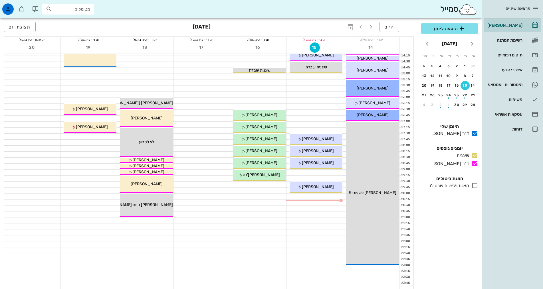
click at [327, 125] on div at bounding box center [315, 125] width 56 height 6
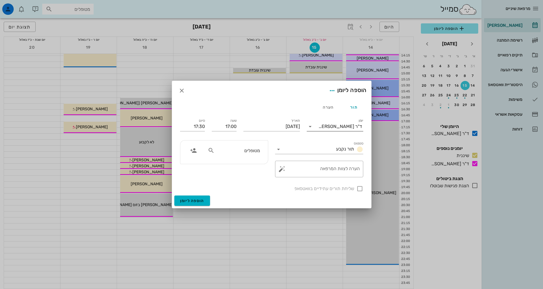
click at [344, 125] on div "ד"ר [PERSON_NAME]" at bounding box center [341, 126] width 44 height 5
click at [352, 146] on div "שיננית" at bounding box center [334, 144] width 47 height 5
click at [253, 152] on input "מטופלים" at bounding box center [238, 150] width 44 height 7
type input "[PERSON_NAME]"
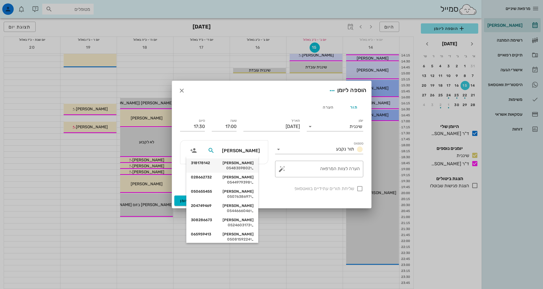
click at [250, 166] on div "[PERSON_NAME] 318178142 0548359802" at bounding box center [222, 166] width 63 height 14
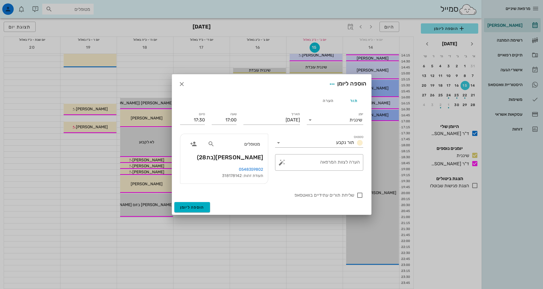
click at [209, 142] on icon at bounding box center [211, 144] width 7 height 7
type input "[PERSON_NAME]"
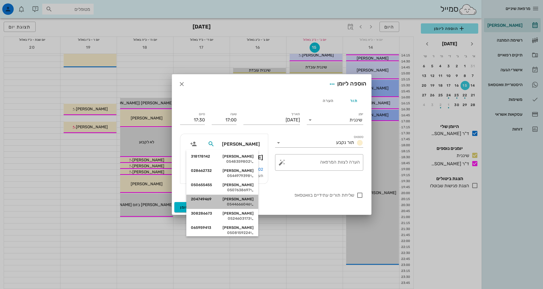
click at [238, 205] on div "0544666046" at bounding box center [222, 204] width 63 height 5
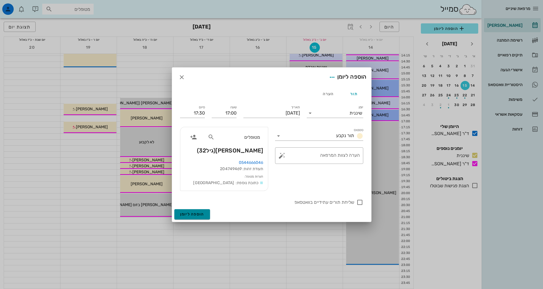
drag, startPoint x: 199, startPoint y: 212, endPoint x: 203, endPoint y: 214, distance: 3.6
click at [200, 212] on span "הוספה ליומן" at bounding box center [192, 214] width 24 height 5
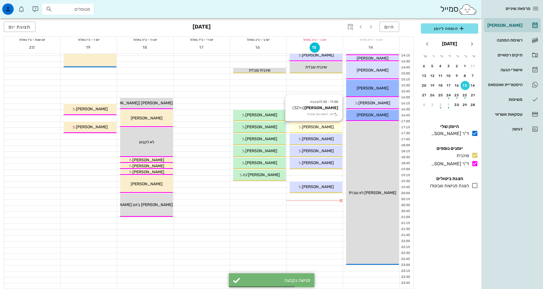
click at [330, 127] on div "[PERSON_NAME]" at bounding box center [316, 127] width 53 height 6
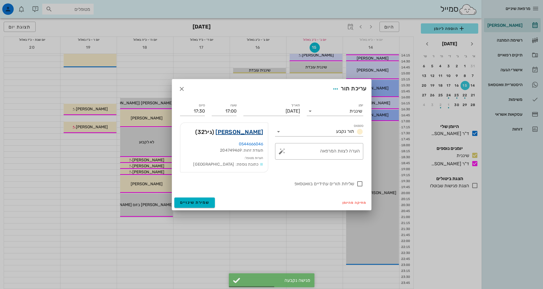
click at [245, 132] on link "[PERSON_NAME]" at bounding box center [240, 132] width 48 height 9
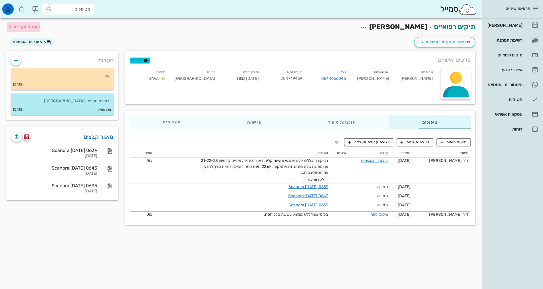
click at [16, 28] on span "לעמוד הקודם" at bounding box center [27, 27] width 27 height 5
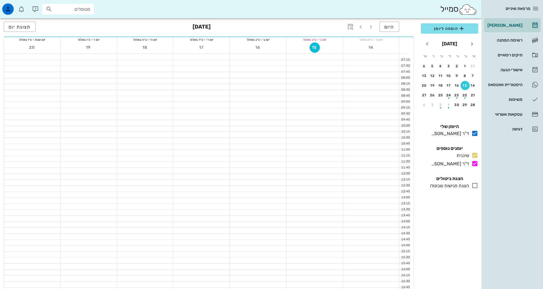
scroll to position [172, 0]
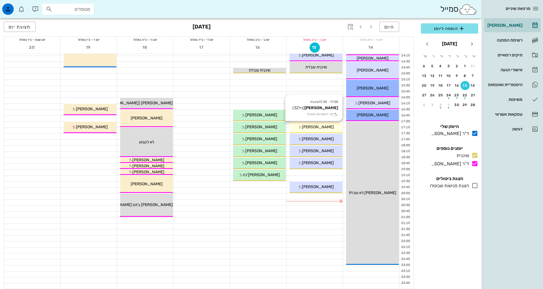
click at [323, 129] on span "[PERSON_NAME]" at bounding box center [318, 127] width 32 height 5
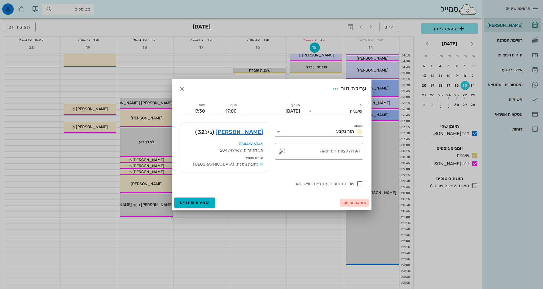
click at [353, 200] on button "מחיקה מהיומן" at bounding box center [354, 203] width 29 height 8
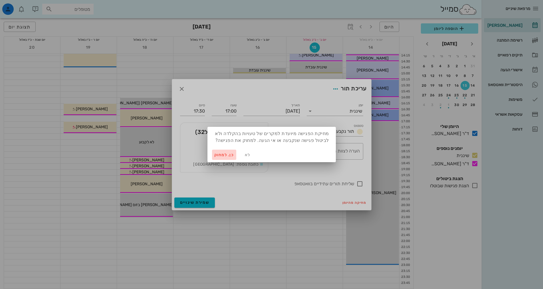
click at [231, 154] on span "כן. למחוק" at bounding box center [224, 155] width 20 height 5
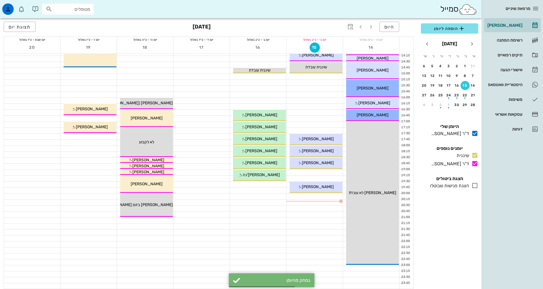
click at [314, 124] on div at bounding box center [315, 125] width 56 height 6
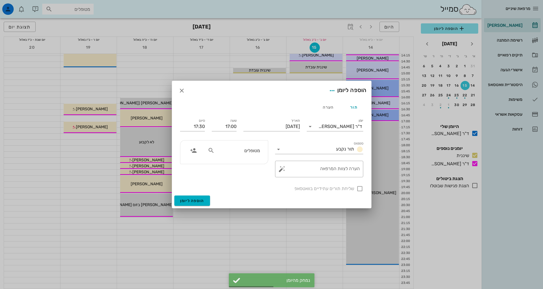
click at [212, 152] on icon at bounding box center [211, 150] width 7 height 7
type input "[PERSON_NAME]"
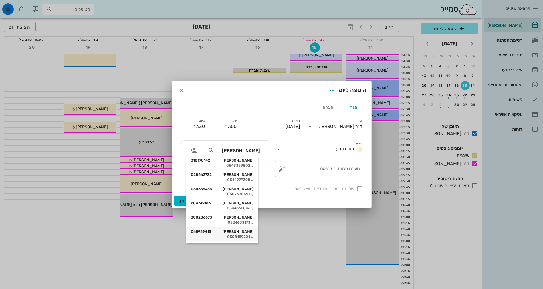
scroll to position [3, 0]
click at [243, 231] on div "[PERSON_NAME] 065959413" at bounding box center [222, 231] width 63 height 5
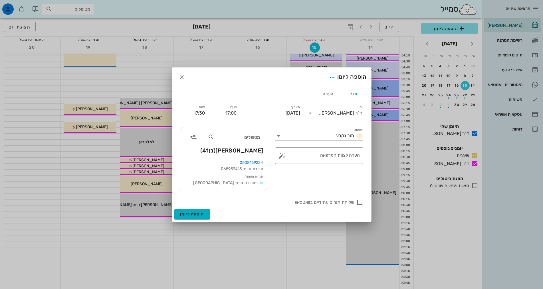
click at [343, 116] on div "ד"ר [PERSON_NAME]" at bounding box center [339, 113] width 49 height 9
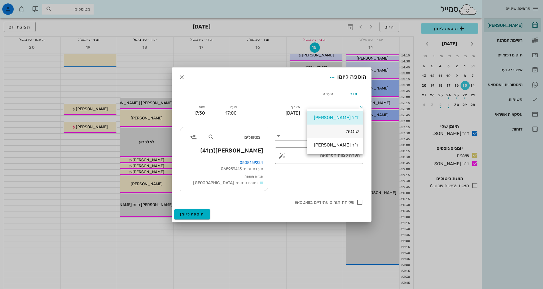
click at [348, 133] on div "שיננית" at bounding box center [334, 131] width 47 height 5
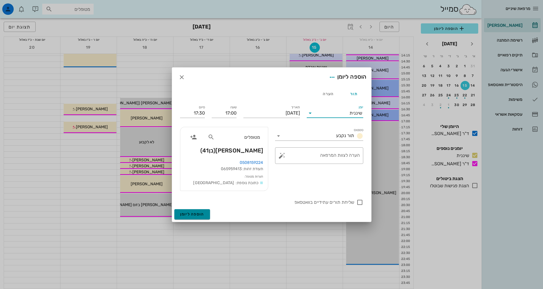
click at [205, 213] on button "הוספה ליומן" at bounding box center [192, 215] width 36 height 10
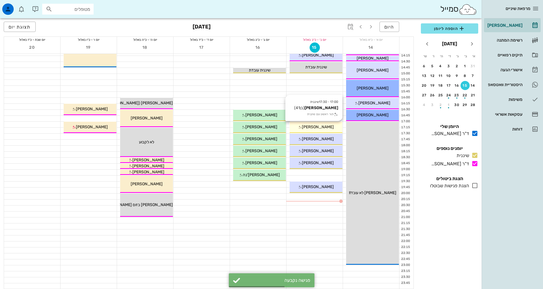
click at [316, 124] on div "[PERSON_NAME]" at bounding box center [316, 127] width 53 height 6
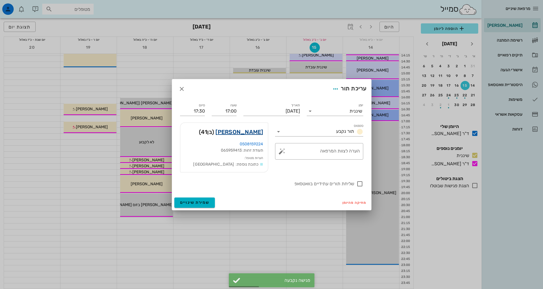
click at [254, 131] on link "[PERSON_NAME]" at bounding box center [240, 132] width 48 height 9
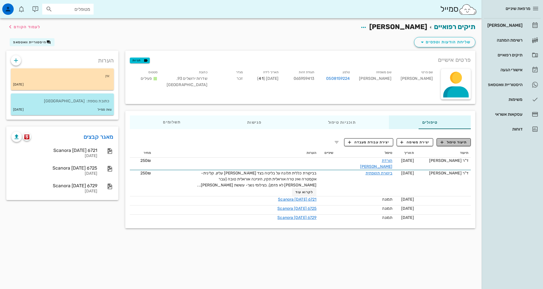
click at [461, 144] on span "תיעוד טיפול" at bounding box center [454, 142] width 27 height 5
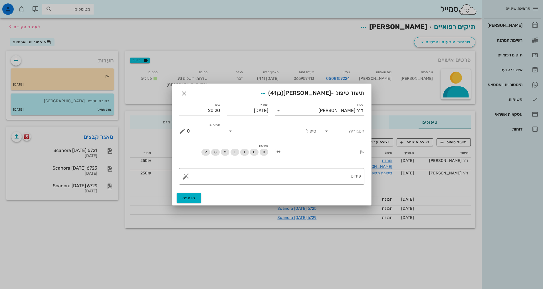
click at [353, 113] on div "ד"ר [PERSON_NAME]" at bounding box center [323, 110] width 81 height 9
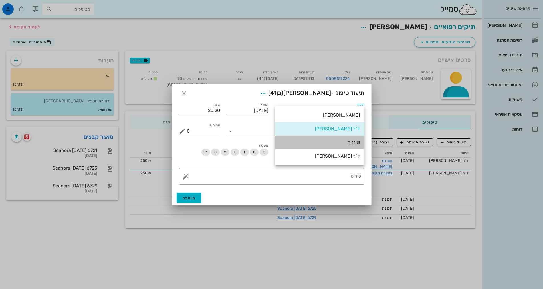
click at [353, 143] on div "שיננית" at bounding box center [320, 142] width 80 height 5
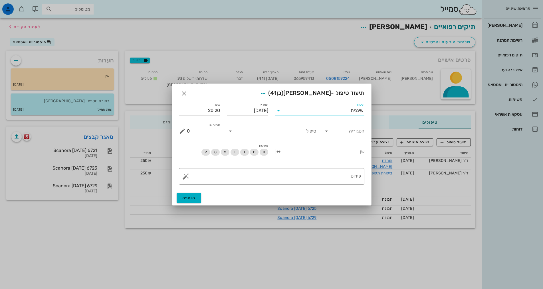
click at [347, 134] on input "קטגוריה" at bounding box center [348, 131] width 32 height 9
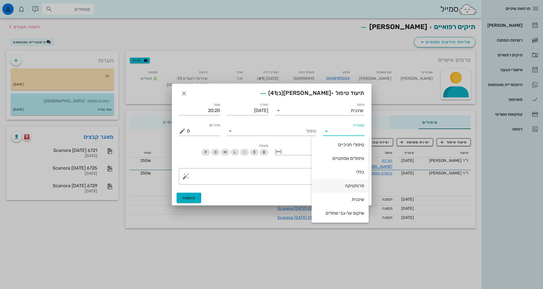
scroll to position [55, 0]
click at [353, 184] on div "שיננית" at bounding box center [340, 186] width 48 height 5
type input "שיננית"
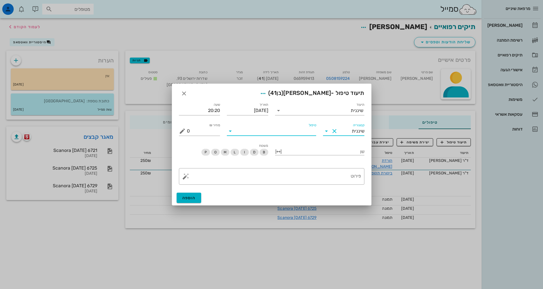
click at [307, 130] on input "טיפול" at bounding box center [275, 131] width 81 height 9
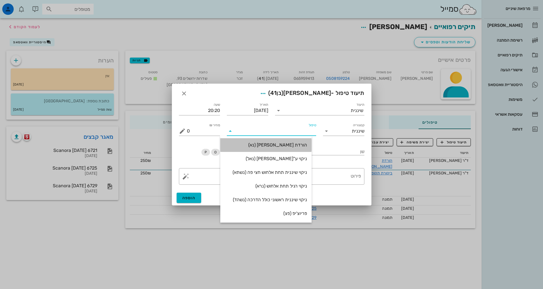
click at [307, 145] on div "הורדת [PERSON_NAME] (נא)" at bounding box center [266, 144] width 82 height 5
type input "250"
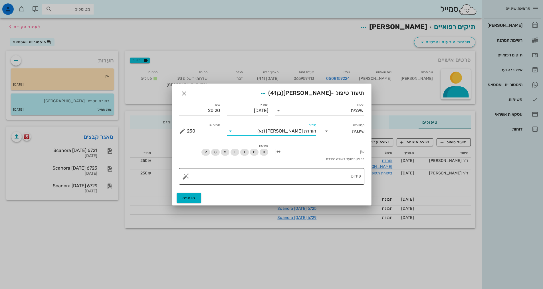
click at [333, 175] on textarea "פירוט" at bounding box center [274, 178] width 174 height 14
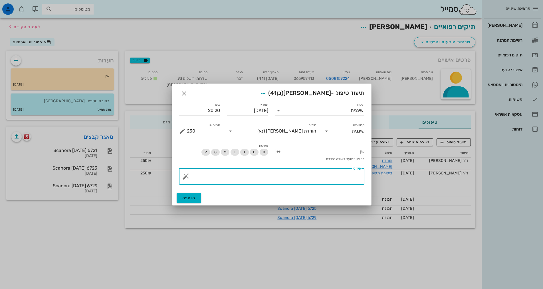
paste textarea "SC + ידני + פוליש טופיקל OH טובה, צביעה + אבנית על חניכית איזור חותכות תחתונות …"
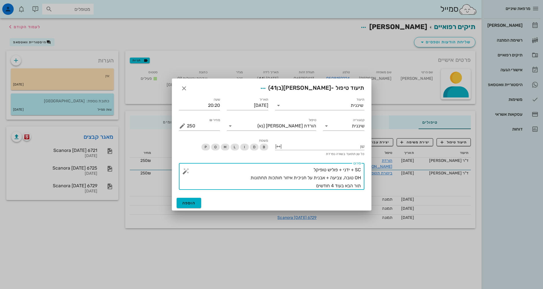
drag, startPoint x: 321, startPoint y: 187, endPoint x: 374, endPoint y: 176, distance: 54.2
click at [374, 176] on div "מרפאת שיניים יומן מרפאה רשימת המתנה תיקים רפואיים אישורי הגעה 3 היסטוריית וואטס…" at bounding box center [271, 144] width 543 height 289
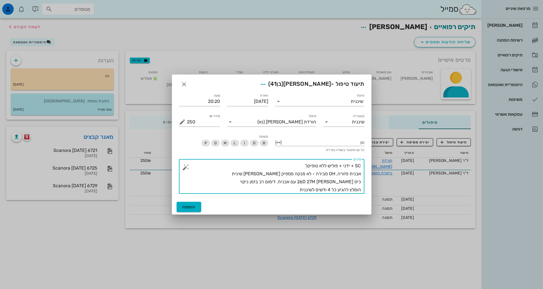
click at [326, 190] on textarea "SC + ידני + פוליש ללא טופיקל אבנית פזורה, OH סבירה - לא מנקה מספיק [PERSON_NAME…" at bounding box center [274, 178] width 174 height 32
click at [277, 191] on textarea "SC + ידני + פוליש ללא טופיקל אבנית פזורה, OH סבירה - לא מנקה מספיק [PERSON_NAME…" at bounding box center [274, 178] width 174 height 32
type textarea "SC + ידני + פוליש ללא טופיקל אבנית פזורה, OH סבירה - לא מנקה מספיק [PERSON_NAME…"
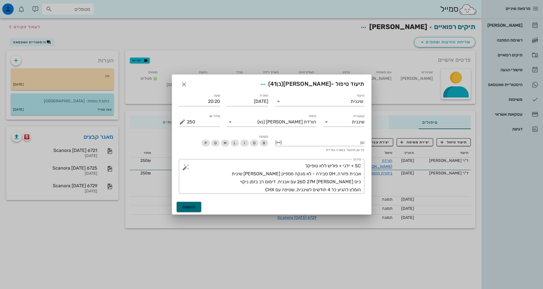
click at [196, 210] on button "הוספה" at bounding box center [189, 207] width 25 height 10
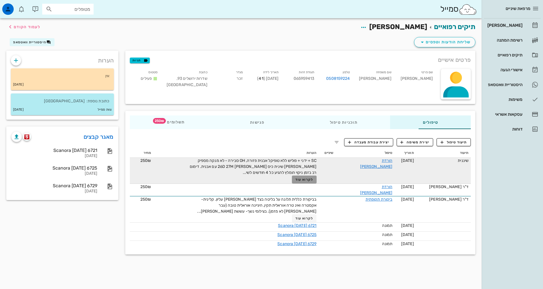
click at [299, 181] on span "לקרוא עוד" at bounding box center [304, 180] width 18 height 4
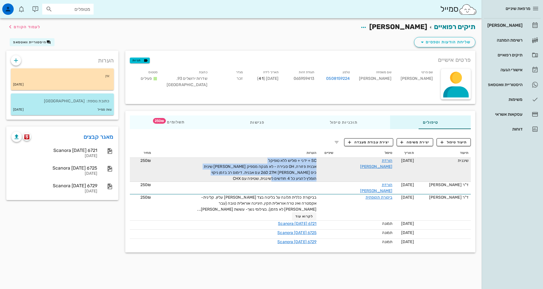
drag, startPoint x: 231, startPoint y: 178, endPoint x: 336, endPoint y: 170, distance: 105.1
click at [336, 170] on tr "שיננית [DATE] הורדת [PERSON_NAME] SC + ידני + פוליש ללא טופיקל אבנית פזורה, OH …" at bounding box center [300, 170] width 341 height 24
copy span "SC + ידני + פוליש ללא טופיקל אבנית פזורה, OH סבירה - לא מנקה מספיק [PERSON_NAME…"
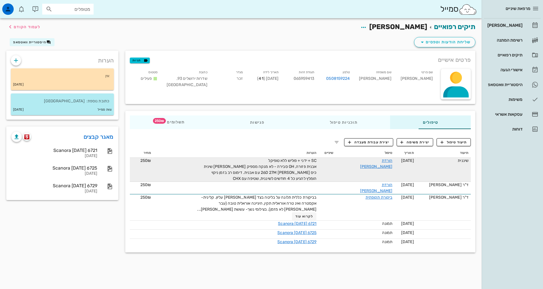
click at [433, 175] on td "שיננית" at bounding box center [443, 170] width 55 height 24
click at [377, 159] on link "הורדת [PERSON_NAME]" at bounding box center [376, 163] width 32 height 11
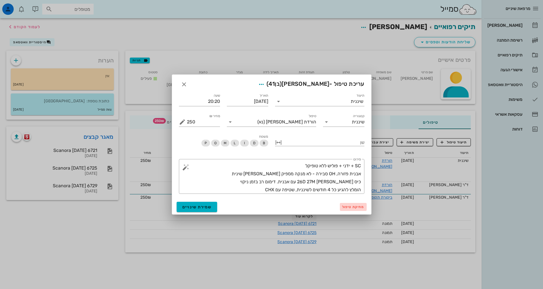
click at [349, 207] on span "מחיקת טיפול" at bounding box center [353, 207] width 22 height 4
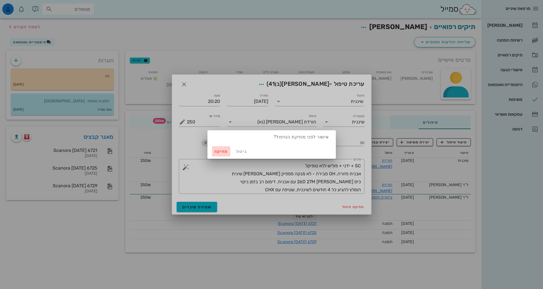
click at [224, 150] on span "מחיקה" at bounding box center [221, 151] width 14 height 5
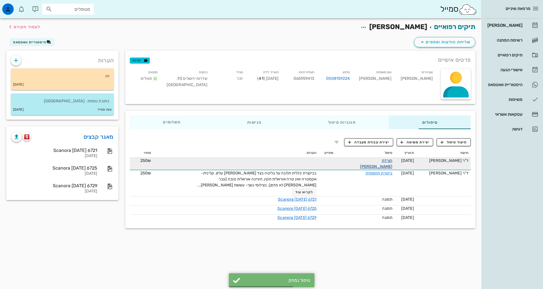
click at [368, 160] on link "הורדת [PERSON_NAME]" at bounding box center [376, 163] width 32 height 11
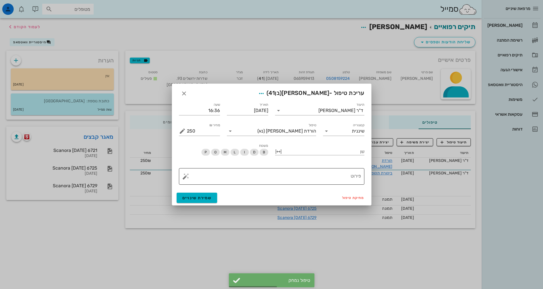
click at [330, 180] on textarea "פירוט" at bounding box center [274, 178] width 174 height 14
click at [330, 179] on textarea "פירוט" at bounding box center [274, 178] width 174 height 14
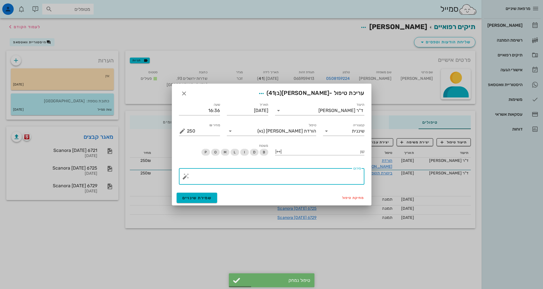
paste textarea "SC + ידני + פוליש ללא טופיקל אבנית פזורה, OH סבירה - לא מנקה מספיק [PERSON_NAME…"
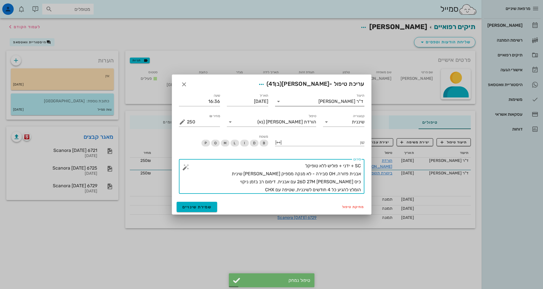
type textarea "SC + ידני + פוליש ללא טופיקל אבנית פזורה, OH סבירה - לא מנקה מספיק [PERSON_NAME…"
click at [350, 101] on div "ד"ר [PERSON_NAME]" at bounding box center [341, 101] width 45 height 5
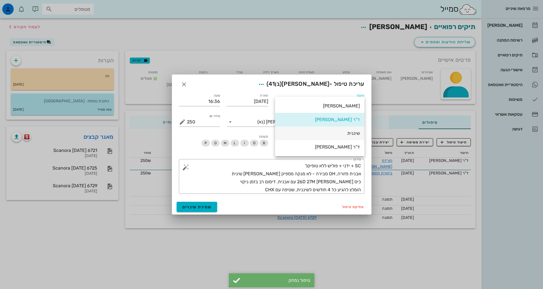
click at [344, 135] on div "שיננית" at bounding box center [320, 133] width 80 height 5
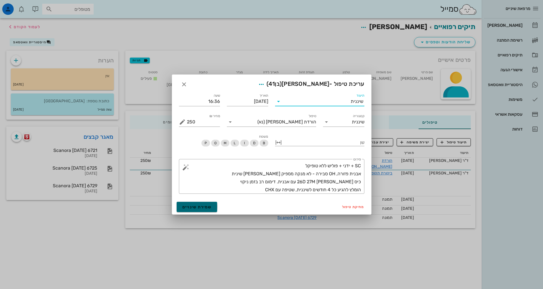
click at [211, 210] on button "שמירת שינויים" at bounding box center [197, 207] width 41 height 10
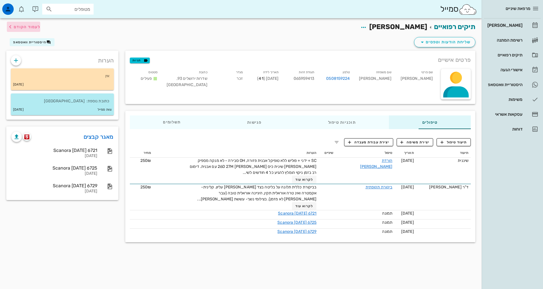
click at [23, 26] on span "לעמוד הקודם" at bounding box center [27, 27] width 27 height 5
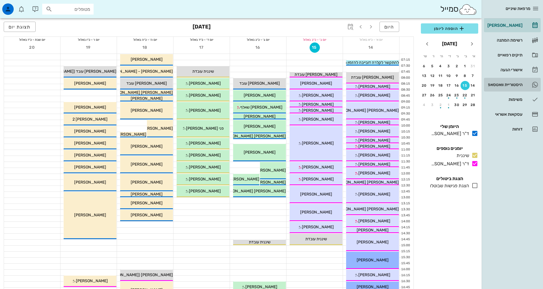
click at [521, 85] on div "היסטוריית וואטסאפ" at bounding box center [504, 84] width 36 height 5
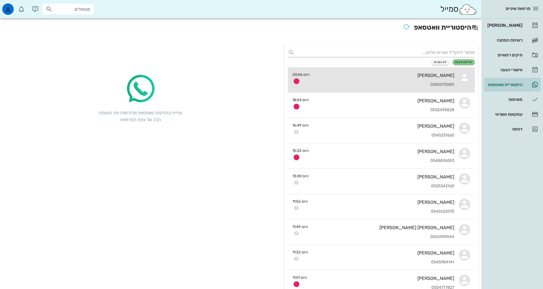
click at [445, 68] on div "[PERSON_NAME] 0585570580" at bounding box center [384, 79] width 140 height 25
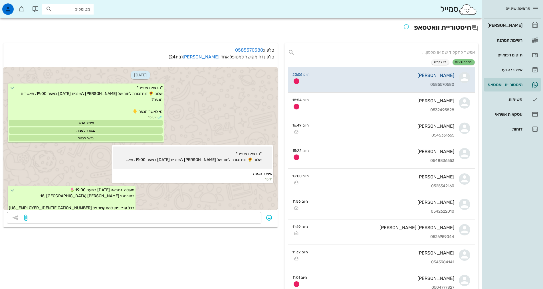
scroll to position [339, 0]
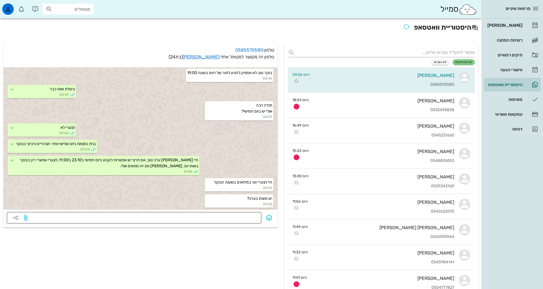
click at [248, 220] on textarea at bounding box center [143, 218] width 229 height 9
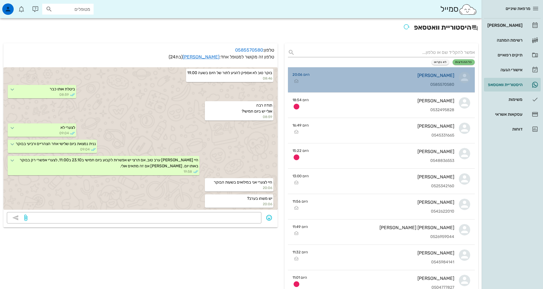
click at [434, 82] on div "[PERSON_NAME] 0585570580" at bounding box center [384, 79] width 140 height 25
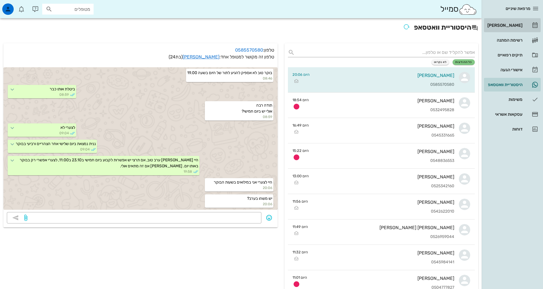
click at [512, 28] on div "[PERSON_NAME]" at bounding box center [504, 25] width 36 height 9
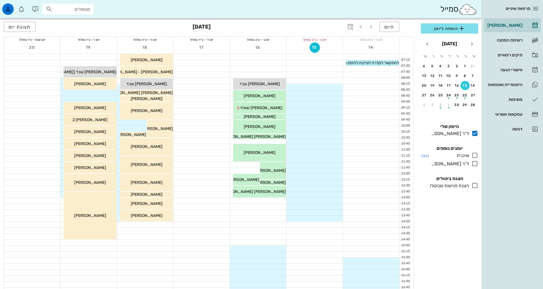
click at [476, 154] on icon at bounding box center [475, 155] width 7 height 7
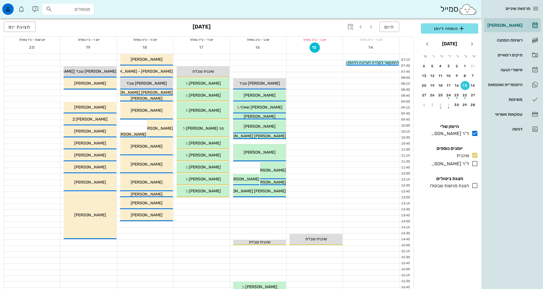
click at [475, 163] on icon at bounding box center [475, 163] width 7 height 7
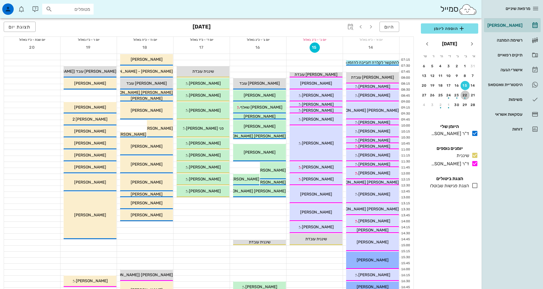
click at [465, 96] on div "button" at bounding box center [465, 96] width 9 height 3
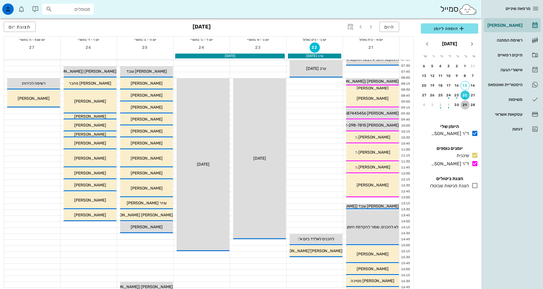
click at [465, 103] on div "29" at bounding box center [465, 105] width 9 height 4
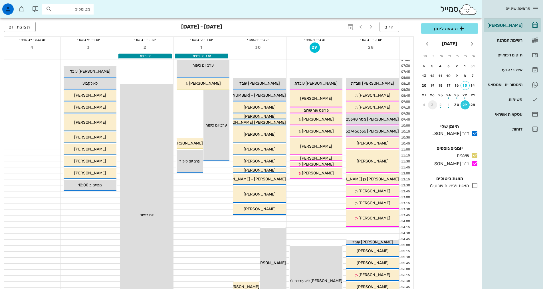
click at [430, 106] on div "3" at bounding box center [432, 105] width 9 height 4
click at [433, 75] on div "10" at bounding box center [432, 76] width 9 height 4
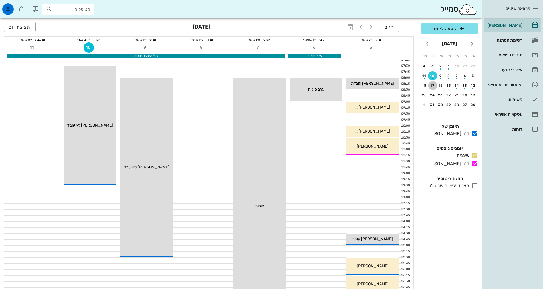
click at [433, 86] on div "17" at bounding box center [432, 86] width 9 height 4
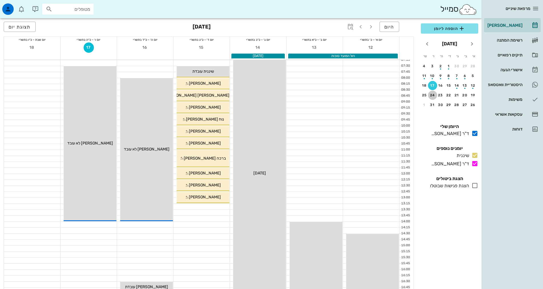
click at [435, 94] on div "24" at bounding box center [432, 95] width 9 height 4
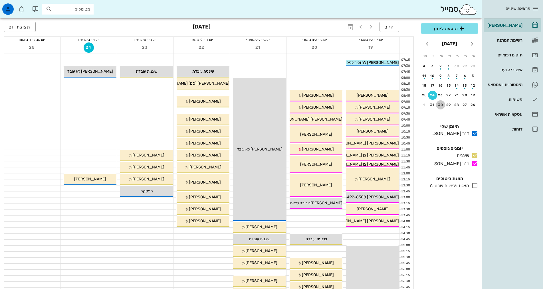
click at [442, 102] on button "30" at bounding box center [440, 104] width 9 height 9
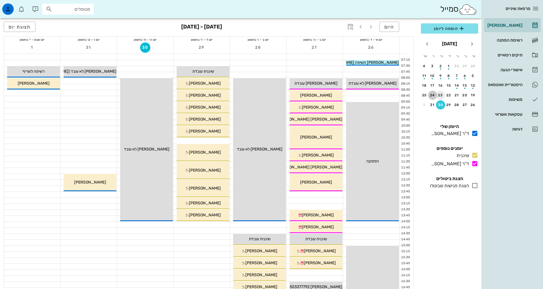
click at [439, 93] on tr "19 20 21 22 23 24 25" at bounding box center [450, 95] width 56 height 9
click at [441, 95] on div "23" at bounding box center [440, 95] width 9 height 4
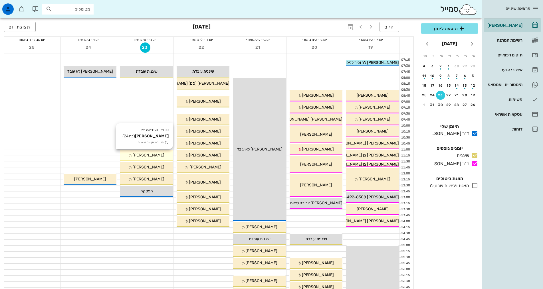
click at [151, 157] on span "[PERSON_NAME]" at bounding box center [148, 155] width 32 height 5
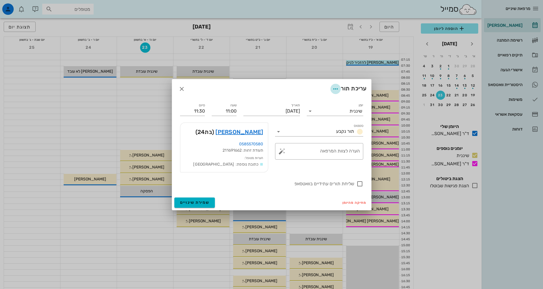
click at [336, 91] on icon "button" at bounding box center [335, 89] width 7 height 7
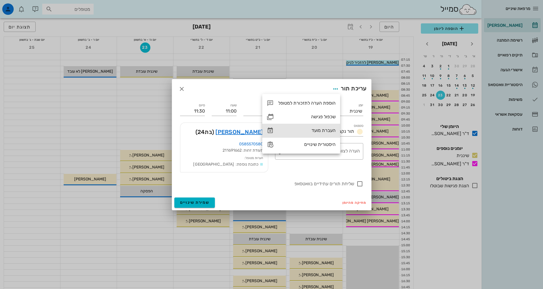
click at [329, 130] on div "העברת מועד" at bounding box center [306, 130] width 57 height 5
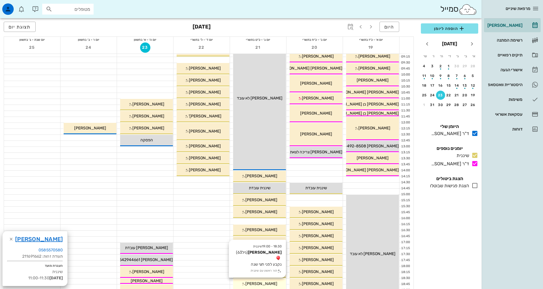
scroll to position [86, 0]
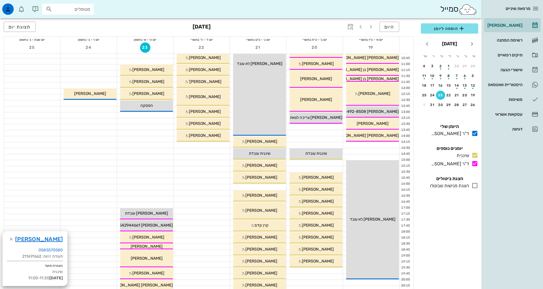
click at [320, 270] on div at bounding box center [315, 271] width 56 height 6
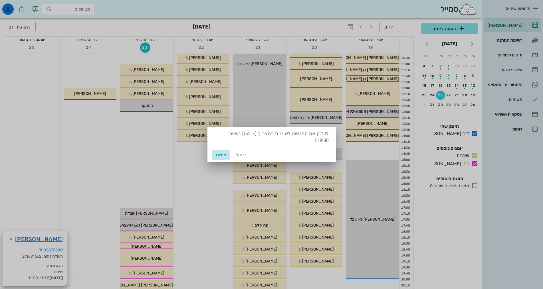
click at [223, 153] on span "אישור" at bounding box center [221, 155] width 14 height 5
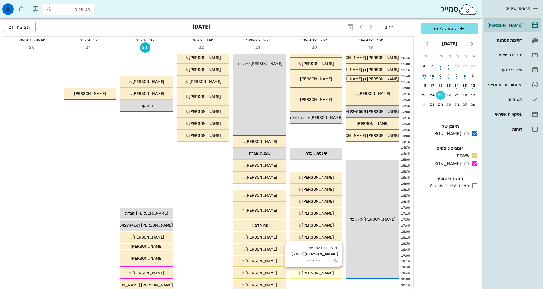
click at [319, 275] on span "[PERSON_NAME]" at bounding box center [318, 273] width 32 height 5
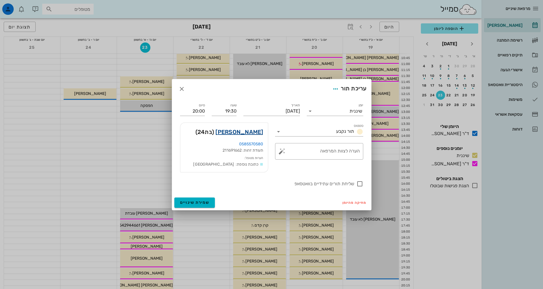
click at [249, 132] on link "[PERSON_NAME]" at bounding box center [240, 132] width 48 height 9
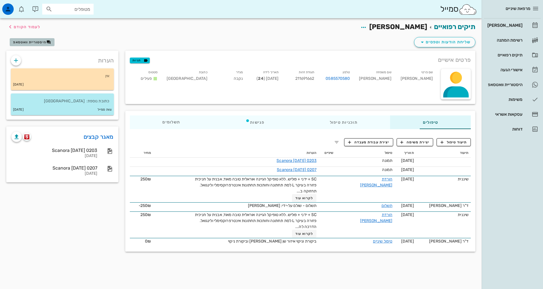
click at [28, 41] on span "היסטוריית וואטסאפ" at bounding box center [29, 42] width 33 height 4
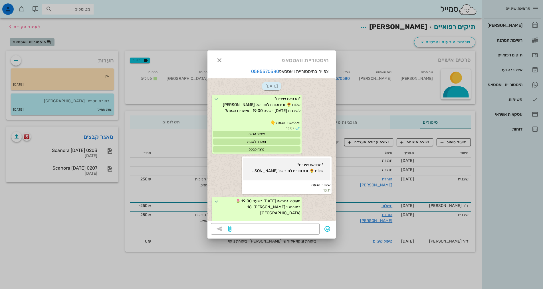
scroll to position [369, 0]
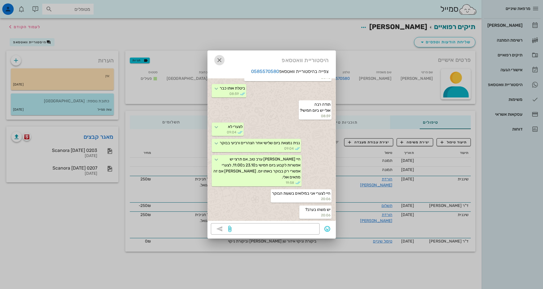
click at [222, 61] on icon "button" at bounding box center [219, 60] width 7 height 7
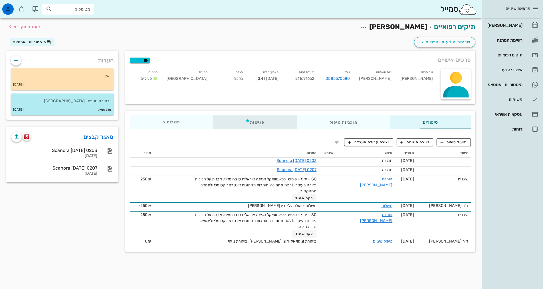
click at [233, 124] on div "פגישות" at bounding box center [255, 123] width 84 height 14
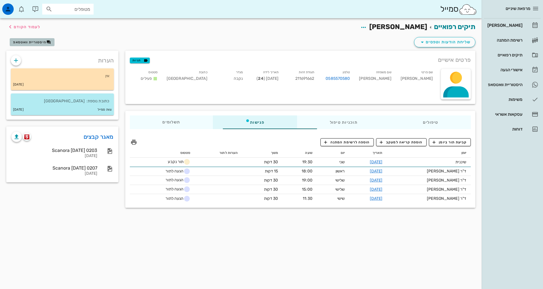
click at [39, 41] on span "היסטוריית וואטסאפ" at bounding box center [29, 42] width 33 height 4
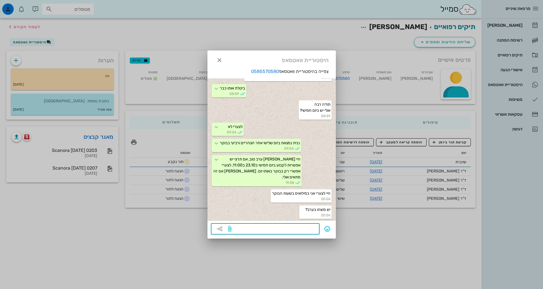
click at [296, 228] on textarea at bounding box center [275, 229] width 84 height 9
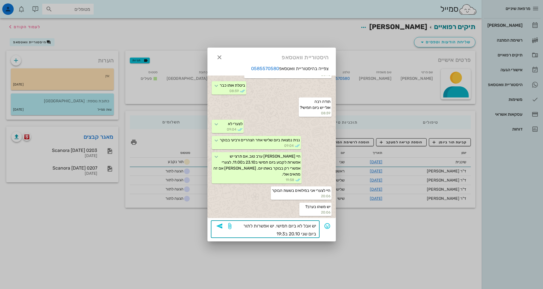
type textarea "יש אבל לא ביום חמישי. יש אפשרות לתור ביום שני 20.10 ב19:30"
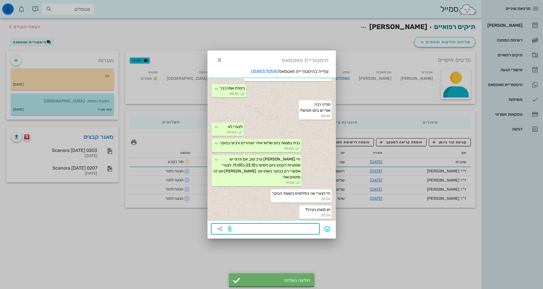
scroll to position [391, 0]
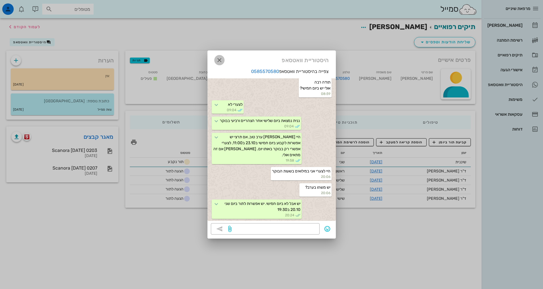
click at [221, 61] on icon "button" at bounding box center [219, 60] width 7 height 7
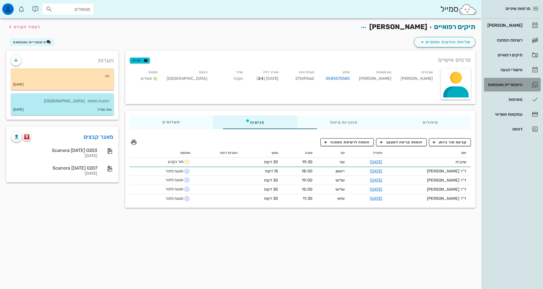
click at [512, 83] on div "היסטוריית וואטסאפ" at bounding box center [504, 84] width 36 height 5
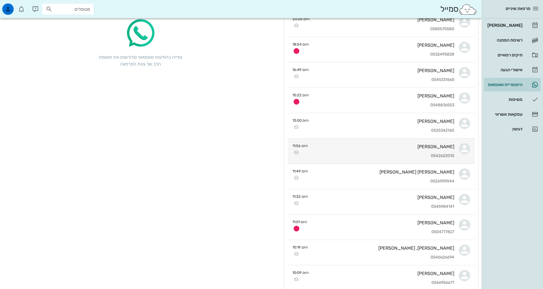
scroll to position [114, 0]
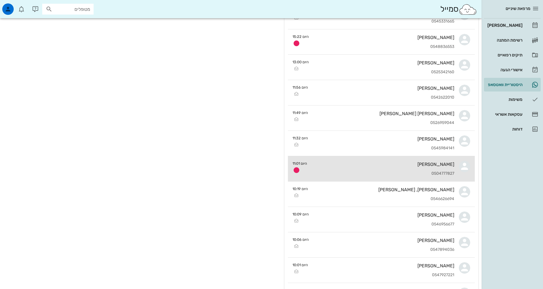
click at [387, 171] on div "[PERSON_NAME] 0504777827" at bounding box center [383, 168] width 143 height 25
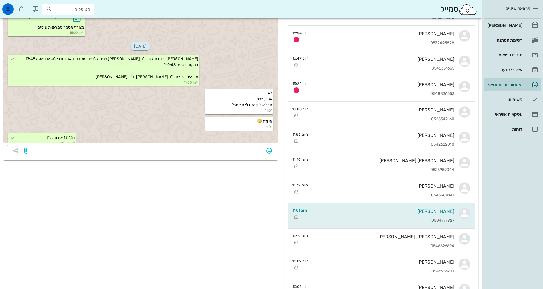
scroll to position [57, 0]
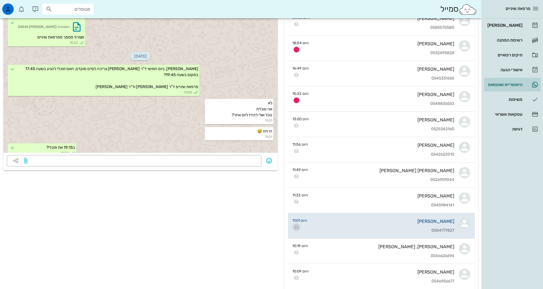
click at [296, 226] on icon "button" at bounding box center [296, 227] width 7 height 7
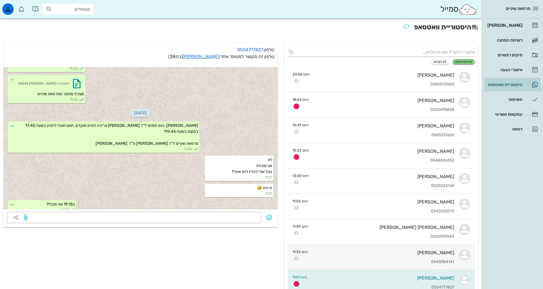
scroll to position [0, 0]
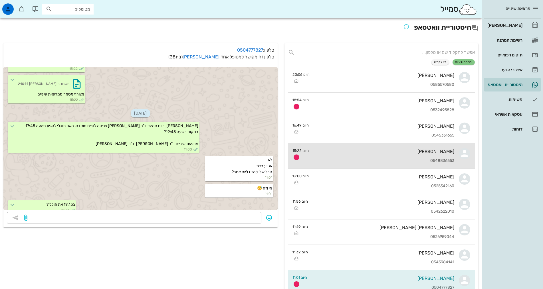
click at [355, 152] on div "[PERSON_NAME]" at bounding box center [383, 151] width 141 height 5
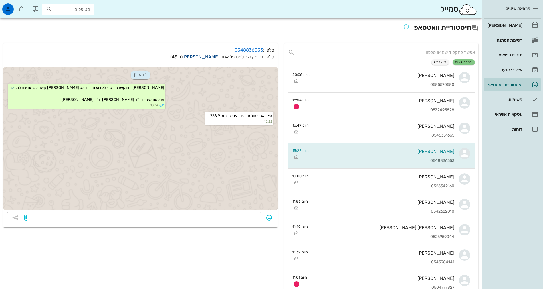
click at [204, 59] on link "[PERSON_NAME]" at bounding box center [201, 56] width 37 height 5
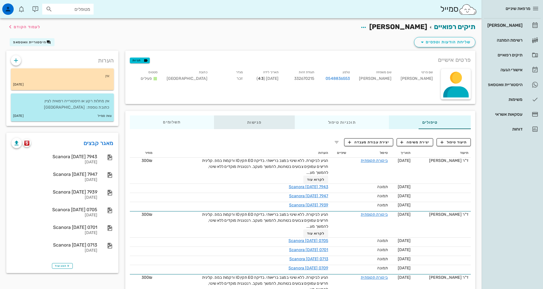
click at [220, 120] on div "פגישות" at bounding box center [254, 123] width 81 height 14
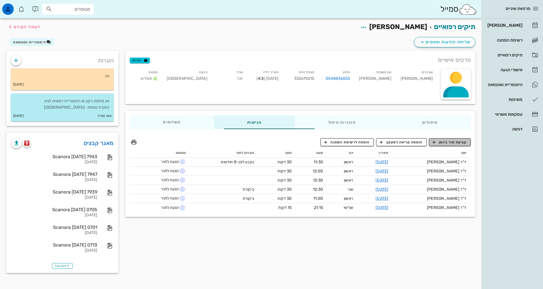
click at [452, 142] on span "קביעת תור ביומן" at bounding box center [450, 142] width 34 height 5
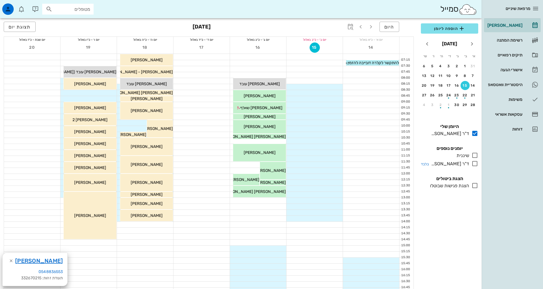
click at [477, 164] on icon at bounding box center [475, 163] width 7 height 7
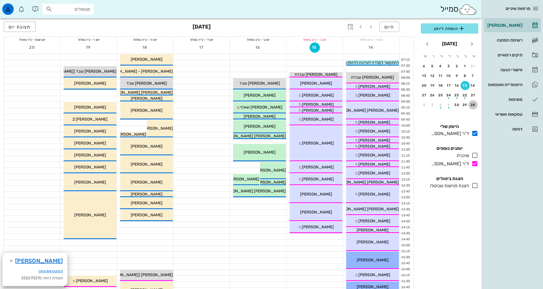
click at [474, 107] on button "28" at bounding box center [473, 104] width 9 height 9
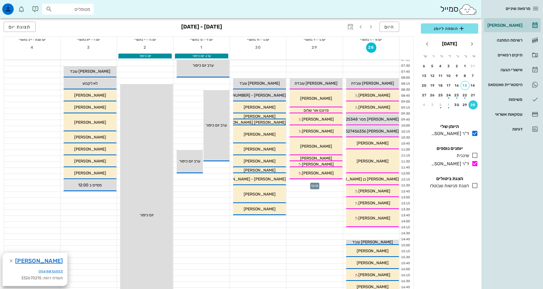
click at [337, 184] on div at bounding box center [315, 183] width 56 height 6
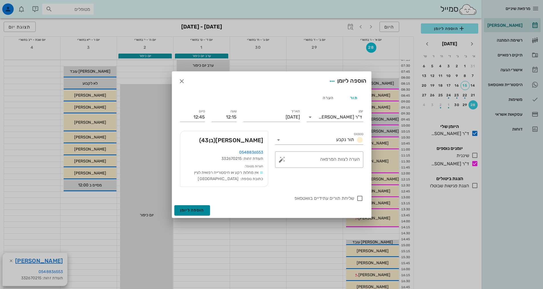
click at [186, 214] on button "הוספה ליומן" at bounding box center [192, 211] width 36 height 10
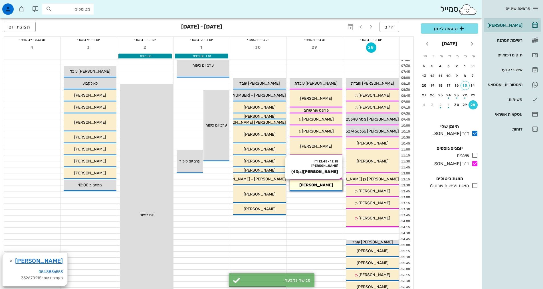
click at [315, 183] on span "[PERSON_NAME]" at bounding box center [316, 185] width 34 height 5
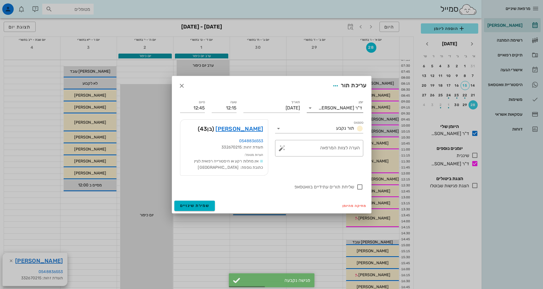
click at [336, 112] on div "ד"ר [PERSON_NAME]" at bounding box center [339, 108] width 49 height 9
click at [343, 141] on div "ד"ר [PERSON_NAME]" at bounding box center [334, 139] width 47 height 5
click at [204, 207] on span "שמירת שינויים" at bounding box center [194, 206] width 29 height 5
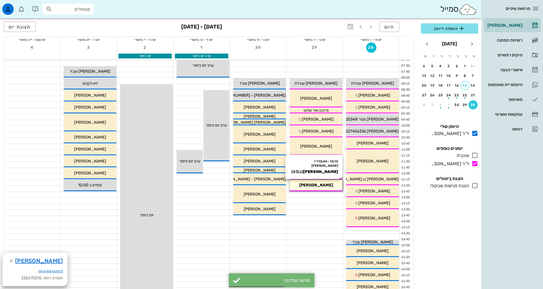
click at [328, 187] on div "[PERSON_NAME]" at bounding box center [316, 185] width 53 height 6
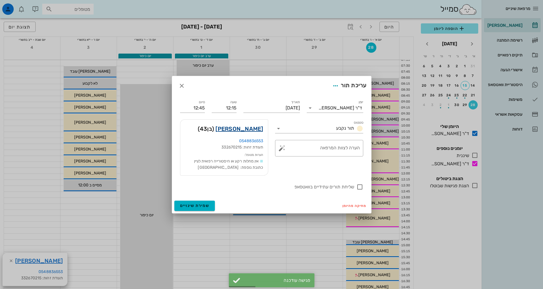
click at [250, 128] on link "[PERSON_NAME]" at bounding box center [240, 128] width 48 height 9
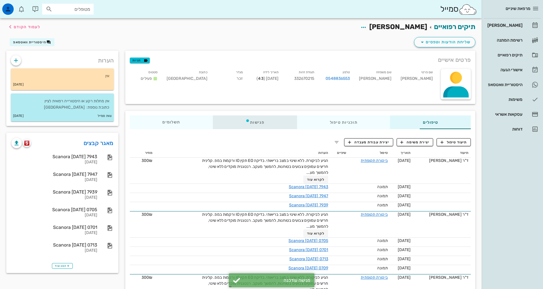
click at [226, 124] on div "פגישות" at bounding box center [255, 123] width 84 height 14
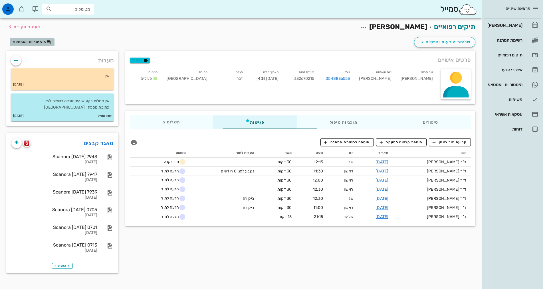
click at [28, 41] on span "היסטוריית וואטסאפ" at bounding box center [29, 42] width 33 height 4
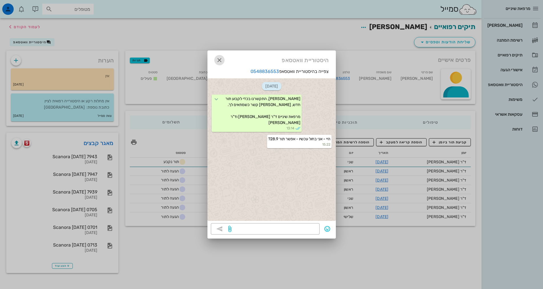
click at [221, 61] on icon "button" at bounding box center [219, 60] width 7 height 7
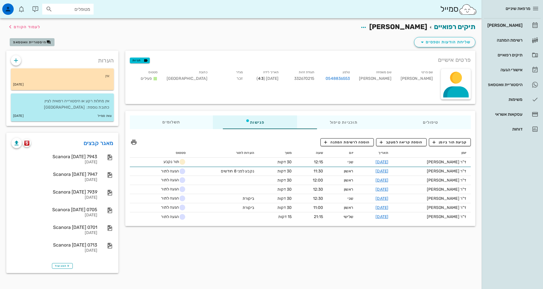
click at [41, 43] on span "היסטוריית וואטסאפ" at bounding box center [29, 42] width 33 height 4
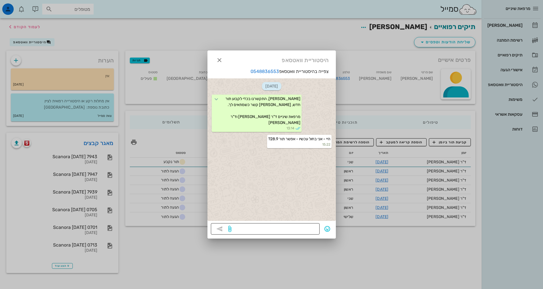
click at [256, 230] on textarea at bounding box center [275, 229] width 84 height 9
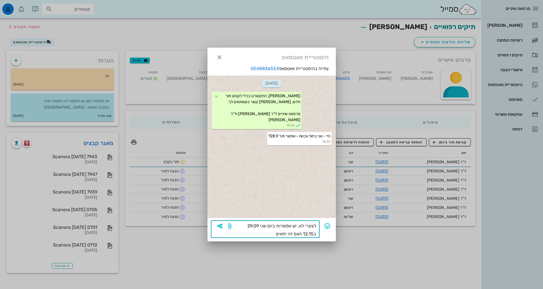
type textarea "לצערי לא, יש אפשרות ביום שני 29.09 ב12:15 האם זה יתאים?"
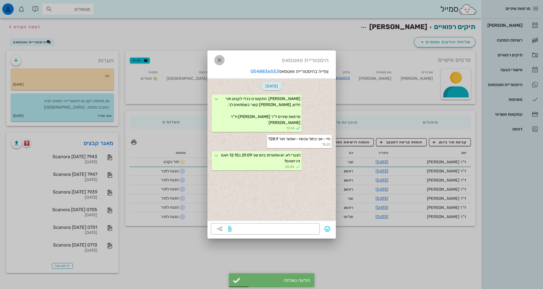
click at [219, 62] on icon "button" at bounding box center [219, 60] width 7 height 7
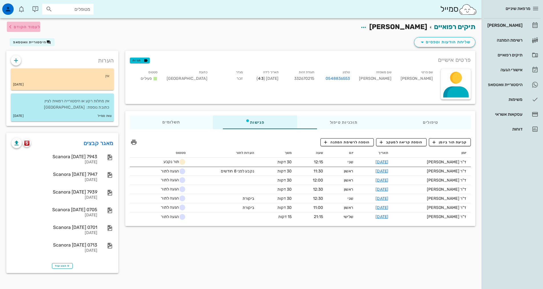
drag, startPoint x: 29, startPoint y: 26, endPoint x: 532, endPoint y: 203, distance: 533.4
click at [29, 26] on span "לעמוד הקודם" at bounding box center [27, 27] width 27 height 5
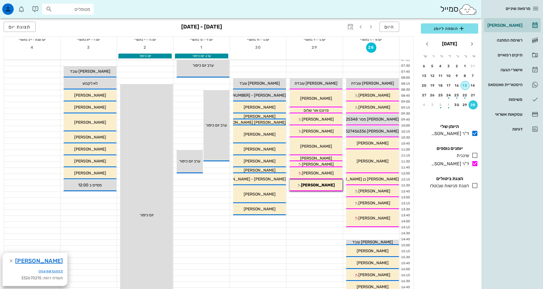
click at [464, 86] on div "15" at bounding box center [465, 86] width 9 height 4
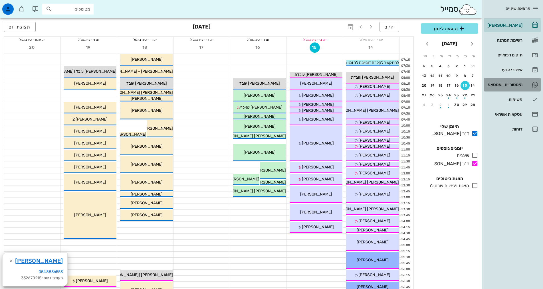
click at [493, 87] on div "היסטוריית וואטסאפ" at bounding box center [504, 84] width 36 height 5
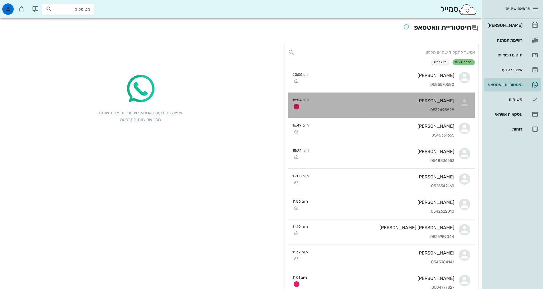
click at [410, 107] on div "[PERSON_NAME] 0532495828" at bounding box center [383, 105] width 141 height 25
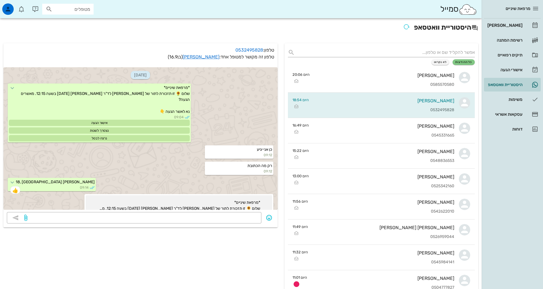
scroll to position [166, 0]
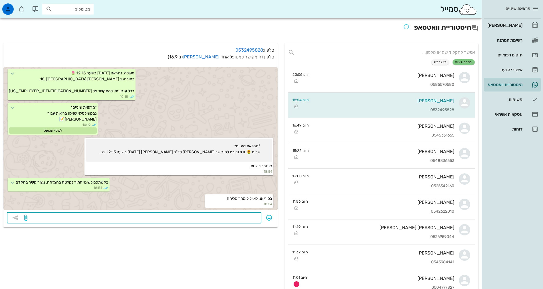
click at [223, 218] on textarea at bounding box center [143, 218] width 229 height 9
type textarea "ב"
type textarea "בוטל, נא [PERSON_NAME] קשר"
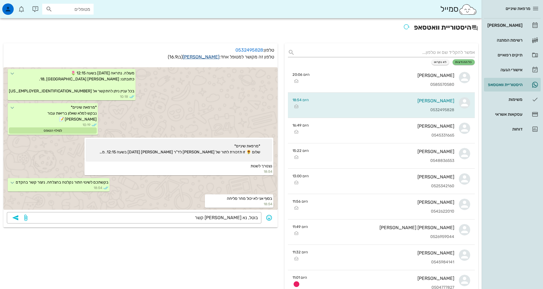
click at [212, 58] on link "[PERSON_NAME]" at bounding box center [201, 56] width 37 height 5
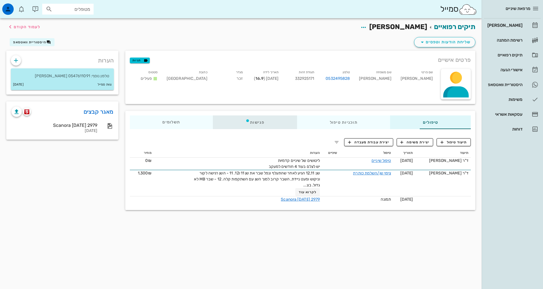
click at [226, 117] on div "פגישות" at bounding box center [255, 123] width 84 height 14
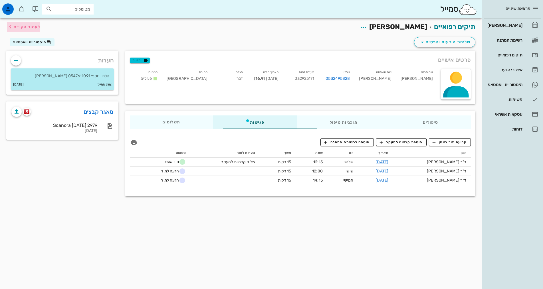
click at [21, 25] on span "לעמוד הקודם" at bounding box center [27, 27] width 27 height 5
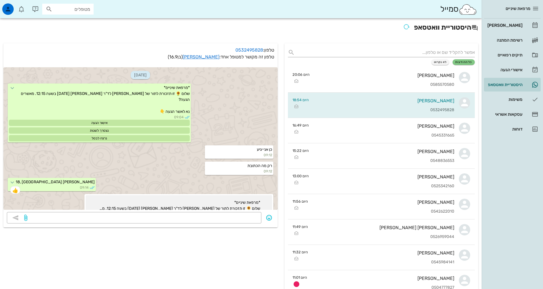
scroll to position [166, 0]
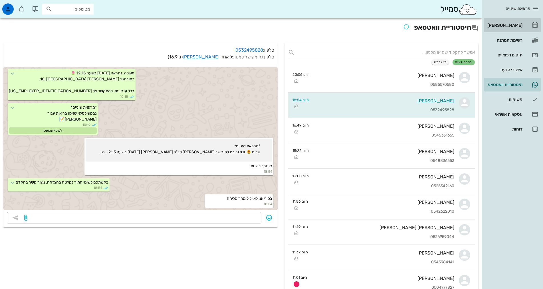
click at [529, 25] on link "[PERSON_NAME]" at bounding box center [512, 26] width 57 height 14
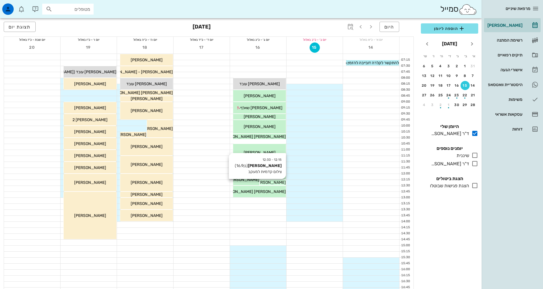
click at [269, 182] on span "[PERSON_NAME]" at bounding box center [270, 182] width 32 height 5
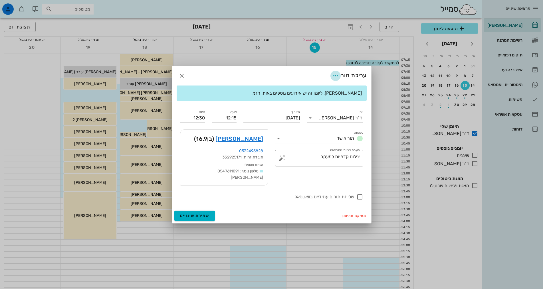
click at [337, 77] on icon "button" at bounding box center [335, 76] width 7 height 7
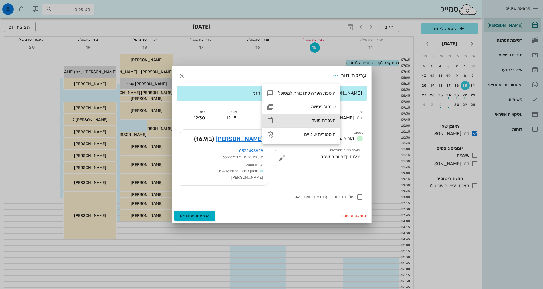
click at [321, 121] on div "העברת מועד" at bounding box center [306, 120] width 57 height 5
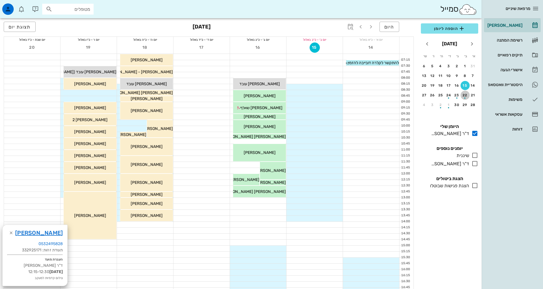
drag, startPoint x: 462, startPoint y: 95, endPoint x: 466, endPoint y: 95, distance: 3.1
click at [462, 94] on div "22" at bounding box center [465, 95] width 9 height 4
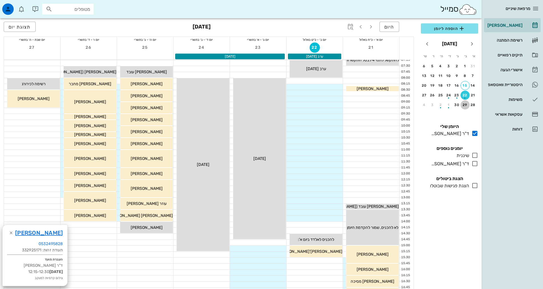
click at [464, 101] on button "29" at bounding box center [465, 104] width 9 height 9
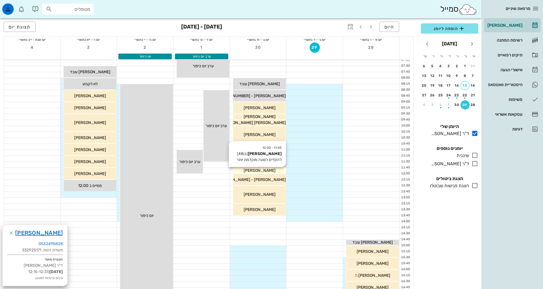
scroll to position [143, 0]
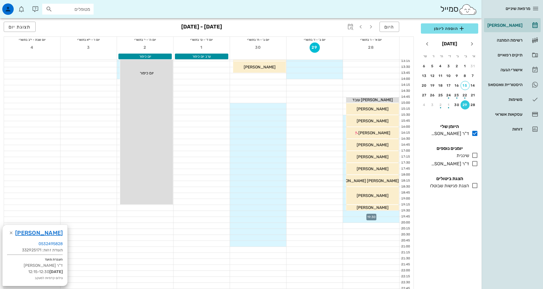
click at [377, 213] on div at bounding box center [371, 214] width 56 height 6
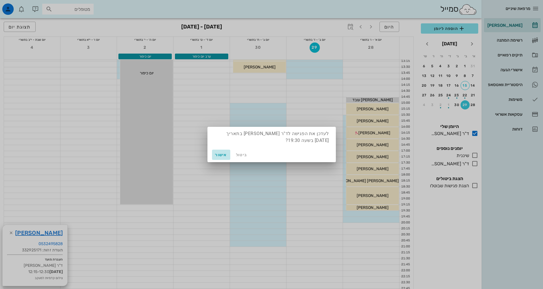
click at [224, 156] on span "אישור" at bounding box center [221, 155] width 14 height 5
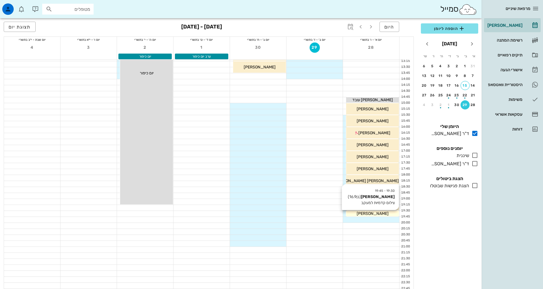
click at [363, 214] on span "[PERSON_NAME]" at bounding box center [373, 214] width 32 height 5
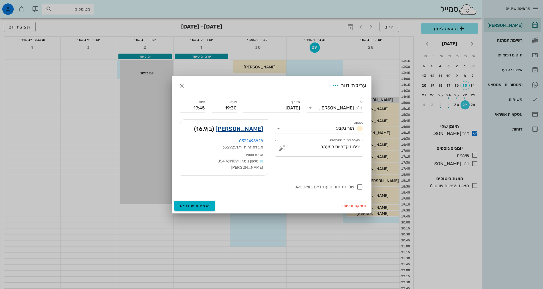
click at [237, 131] on link "[PERSON_NAME]" at bounding box center [240, 128] width 48 height 9
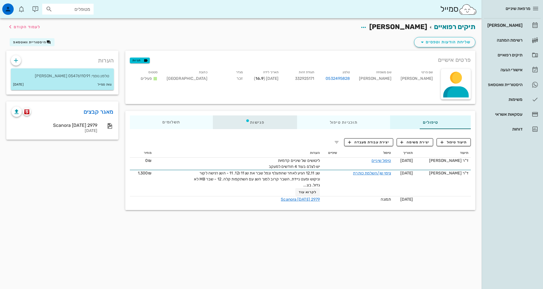
click at [219, 118] on div "פגישות" at bounding box center [255, 123] width 84 height 14
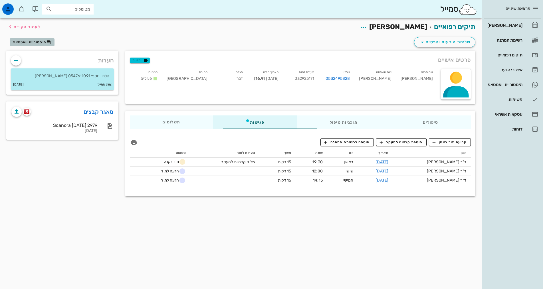
click at [44, 41] on span "היסטוריית וואטסאפ" at bounding box center [29, 42] width 33 height 4
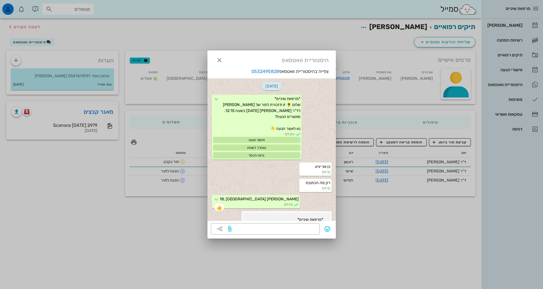
scroll to position [178, 0]
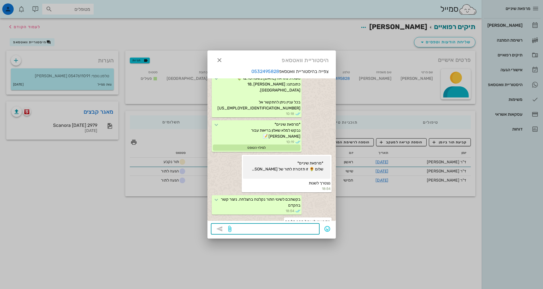
click at [300, 228] on textarea at bounding box center [275, 229] width 84 height 9
type textarea "בוטל"
click at [218, 60] on icon "button" at bounding box center [219, 60] width 7 height 7
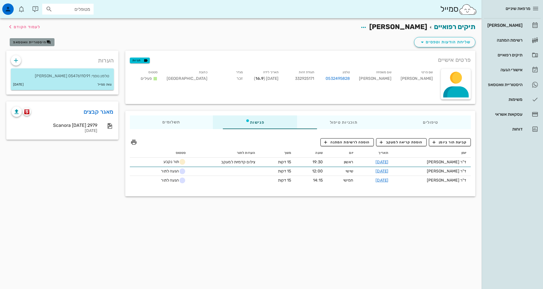
click at [47, 42] on icon "button" at bounding box center [49, 42] width 5 height 5
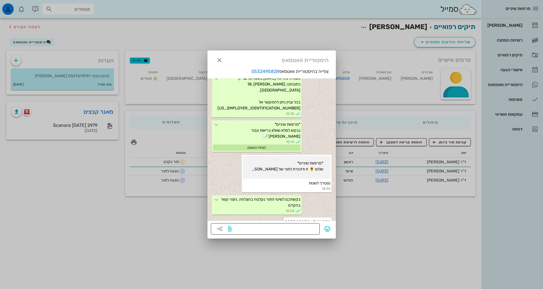
click at [313, 228] on textarea at bounding box center [275, 229] width 84 height 9
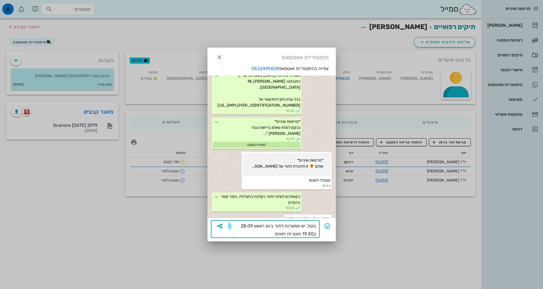
type textarea "בוטל, יש אפשרות לתור ביום ראשון 28.09 ב19:30 האם זה יתאים?"
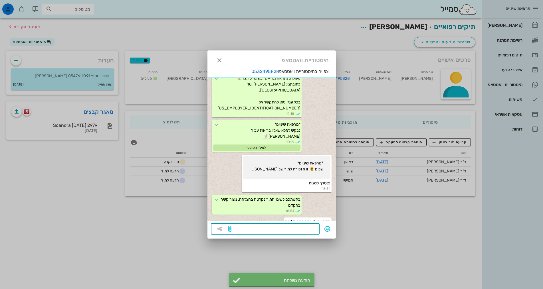
scroll to position [200, 0]
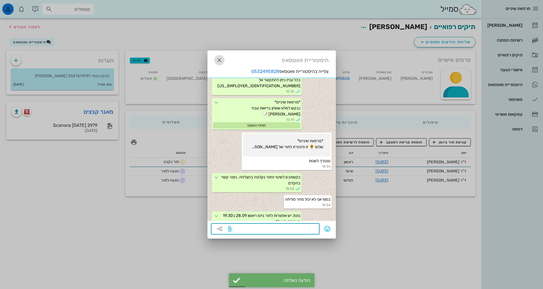
click at [220, 62] on icon "button" at bounding box center [219, 60] width 7 height 7
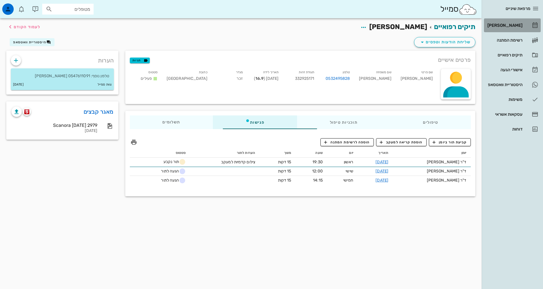
click at [514, 26] on div "[PERSON_NAME]" at bounding box center [504, 25] width 36 height 5
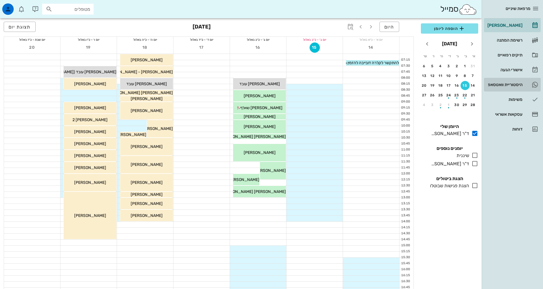
click at [520, 82] on div "היסטוריית וואטסאפ" at bounding box center [504, 84] width 36 height 9
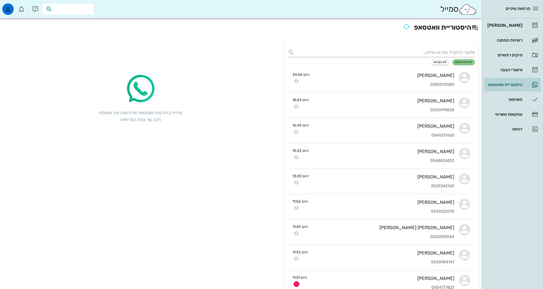
click at [66, 12] on input "text" at bounding box center [72, 8] width 37 height 7
type input "[PERSON_NAME]"
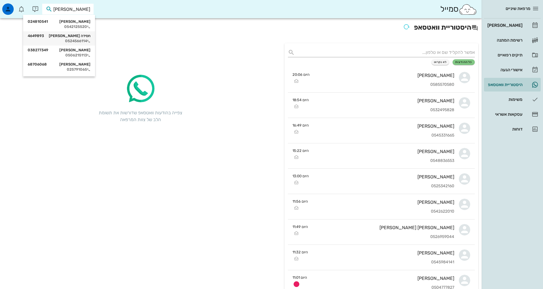
click at [75, 39] on div "0524566114" at bounding box center [59, 41] width 63 height 5
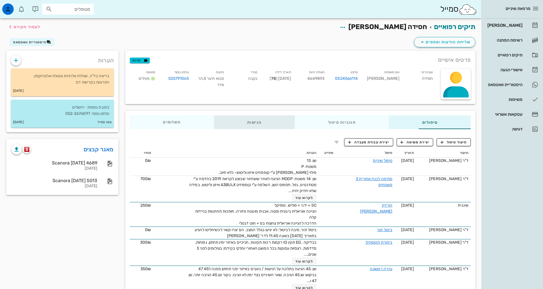
click at [231, 125] on div "פגישות" at bounding box center [254, 123] width 81 height 14
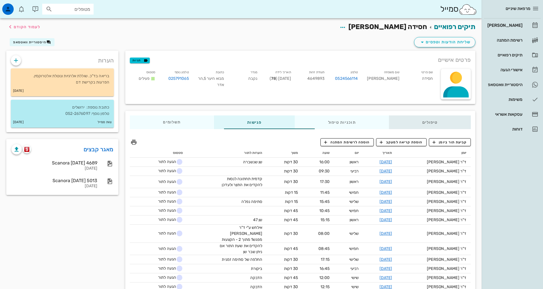
click at [434, 120] on div "טיפולים" at bounding box center [430, 123] width 82 height 14
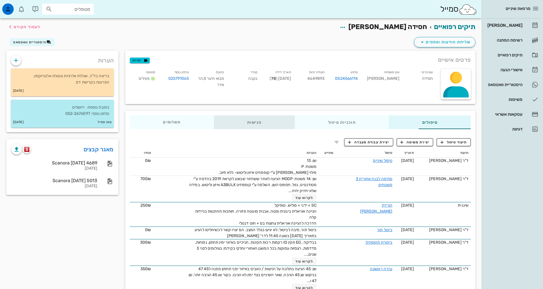
click at [214, 120] on div "פגישות" at bounding box center [254, 123] width 81 height 14
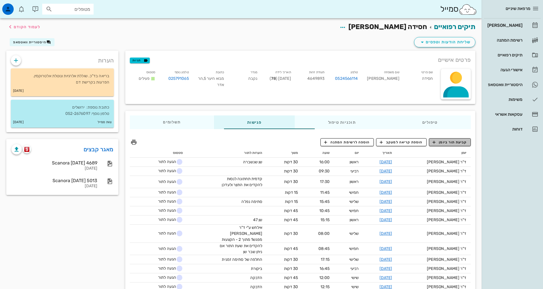
click at [460, 142] on span "קביעת תור ביומן" at bounding box center [450, 142] width 34 height 5
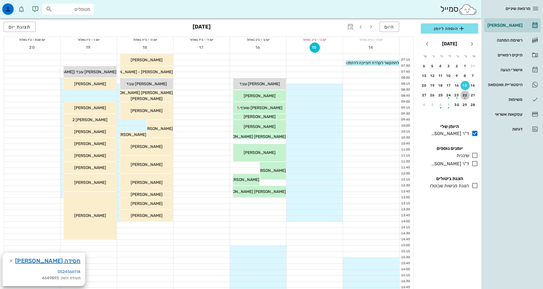
click at [463, 98] on div "button" at bounding box center [465, 96] width 9 height 3
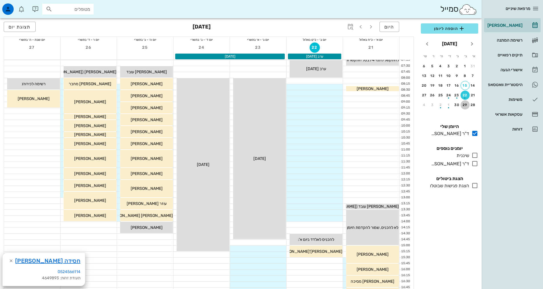
click at [463, 106] on div "29" at bounding box center [465, 105] width 9 height 4
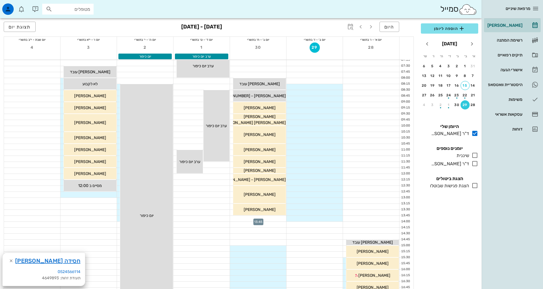
click at [275, 220] on div at bounding box center [258, 219] width 56 height 6
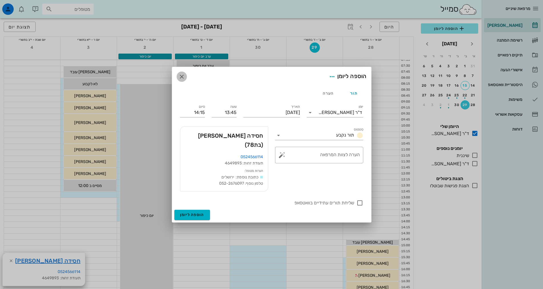
click at [182, 80] on icon "button" at bounding box center [181, 76] width 7 height 7
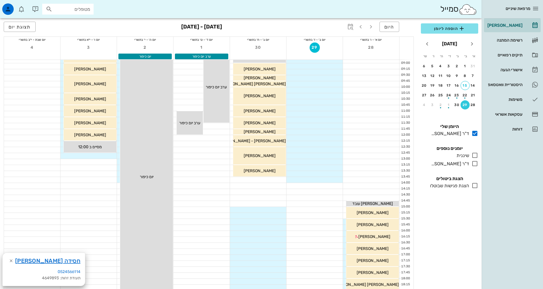
scroll to position [29, 0]
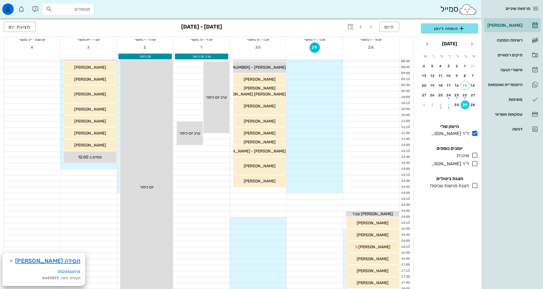
click at [273, 190] on div at bounding box center [258, 191] width 56 height 6
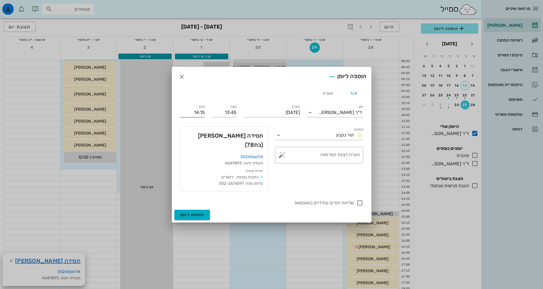
click at [199, 117] on input "14:15" at bounding box center [192, 112] width 25 height 9
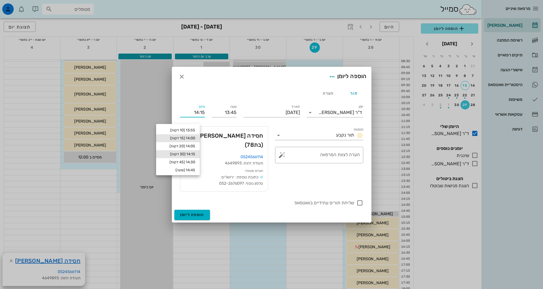
click at [195, 137] on div "14:00 (15 דקות)" at bounding box center [178, 138] width 35 height 5
type input "14:00"
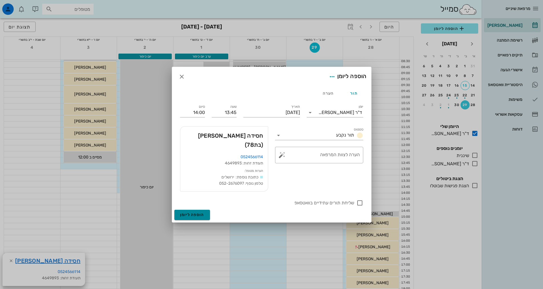
click at [204, 213] on span "הוספה ליומן" at bounding box center [192, 215] width 24 height 5
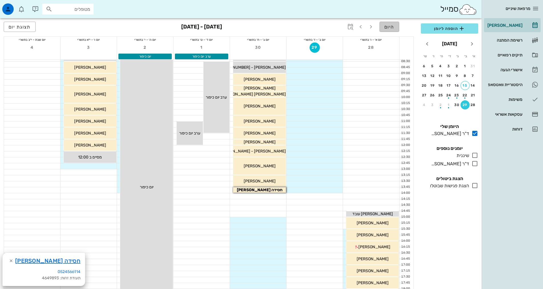
click at [392, 29] on span "היום" at bounding box center [389, 26] width 10 height 5
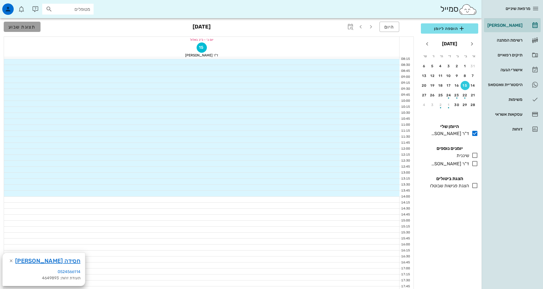
click at [19, 30] on button "תצוגת שבוע" at bounding box center [22, 27] width 37 height 10
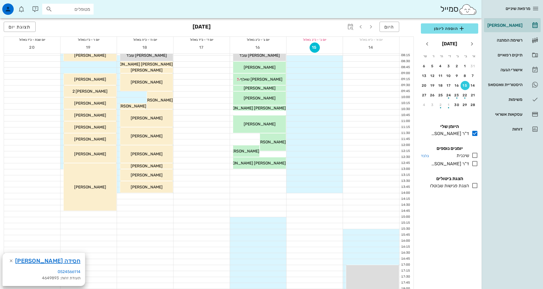
click at [476, 154] on icon at bounding box center [475, 155] width 7 height 7
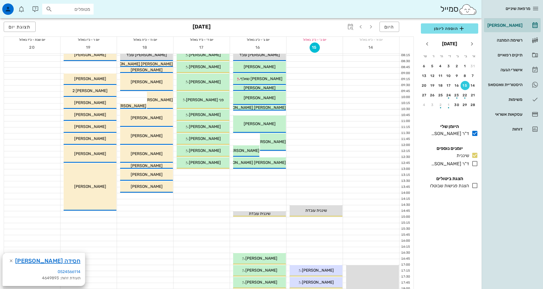
drag, startPoint x: 474, startPoint y: 164, endPoint x: 230, endPoint y: 256, distance: 260.5
click at [474, 164] on icon at bounding box center [475, 163] width 7 height 7
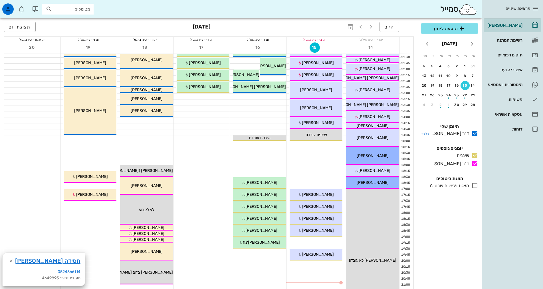
scroll to position [114, 0]
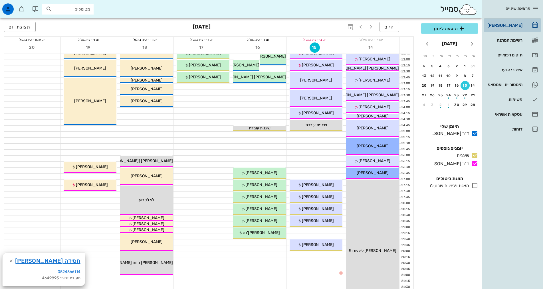
click at [502, 29] on div "[PERSON_NAME]" at bounding box center [504, 25] width 36 height 9
